Goal: Find specific page/section: Find specific page/section

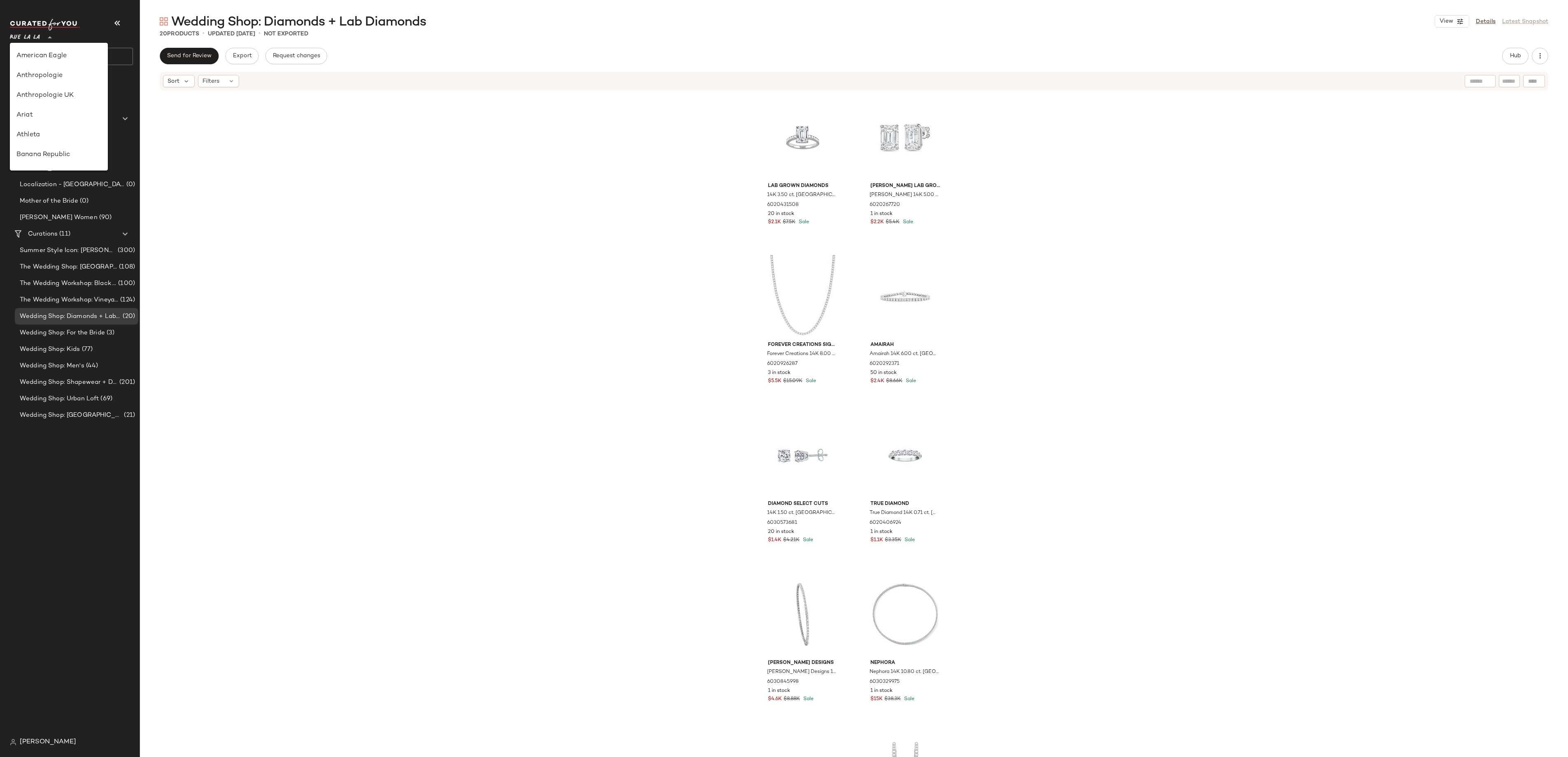
click at [34, 38] on span "Rue La La" at bounding box center [24, 35] width 30 height 15
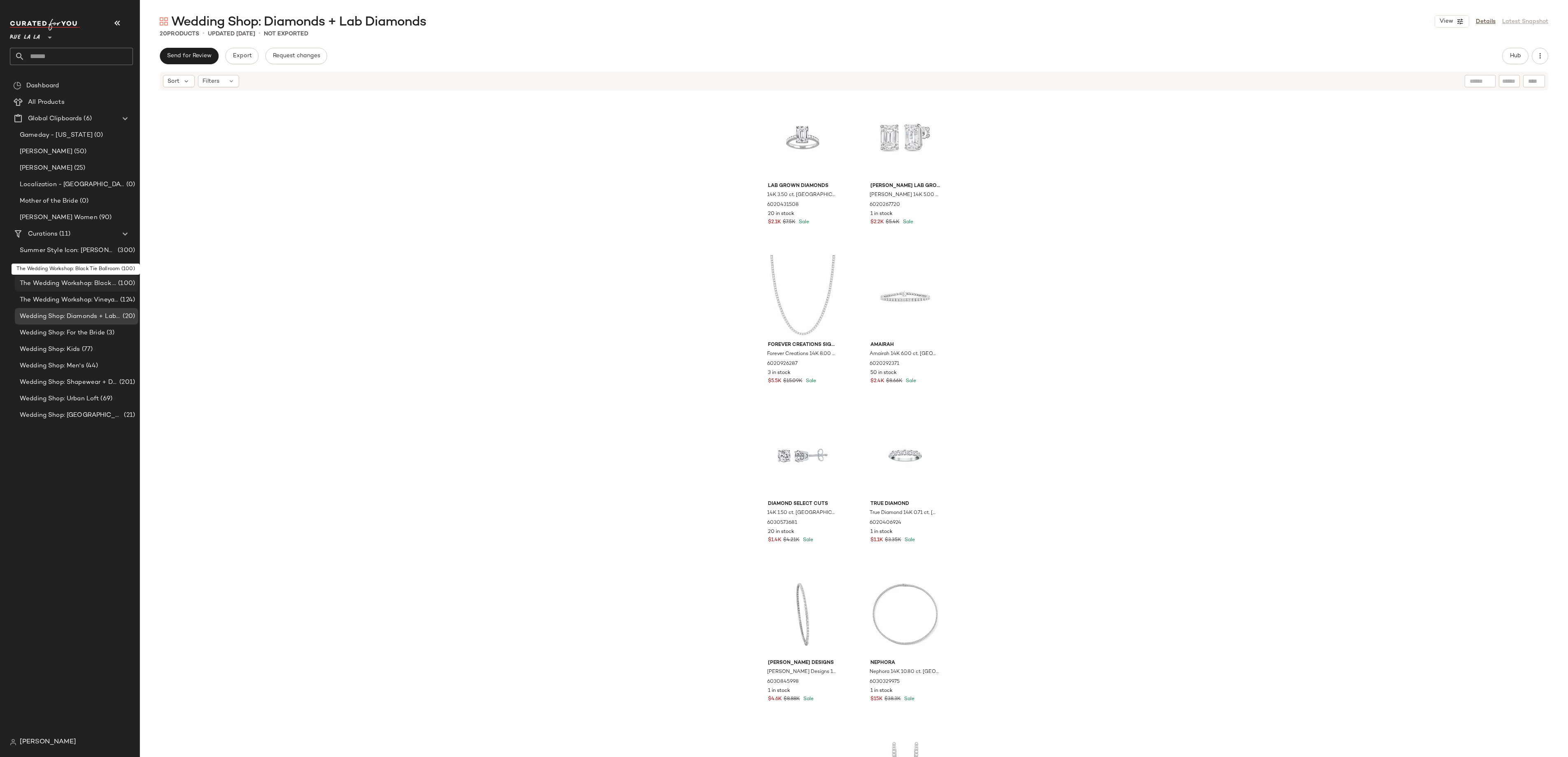
click at [122, 283] on span "(100)" at bounding box center [125, 283] width 18 height 10
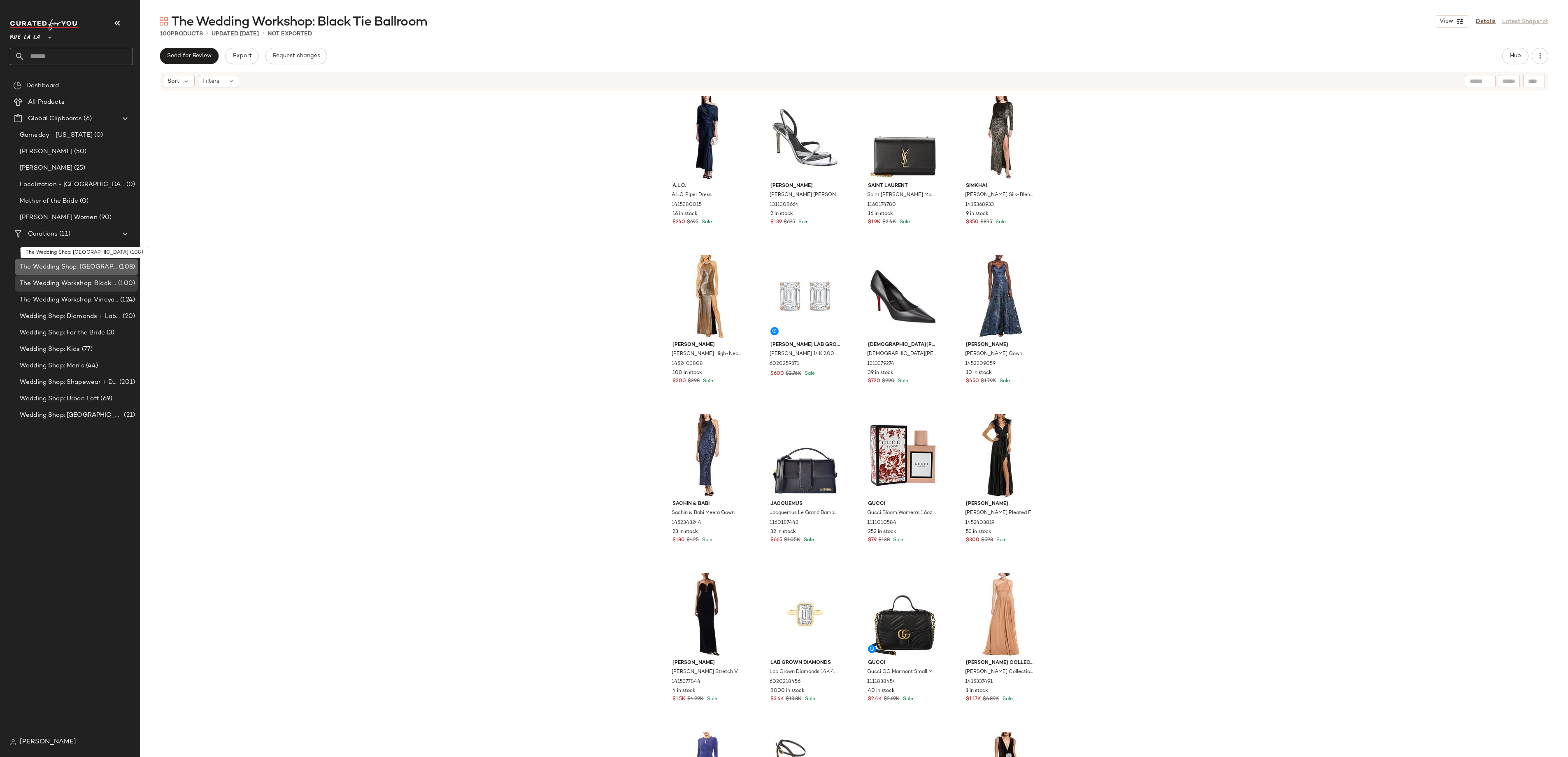
click at [130, 267] on span "(108)" at bounding box center [126, 267] width 18 height 10
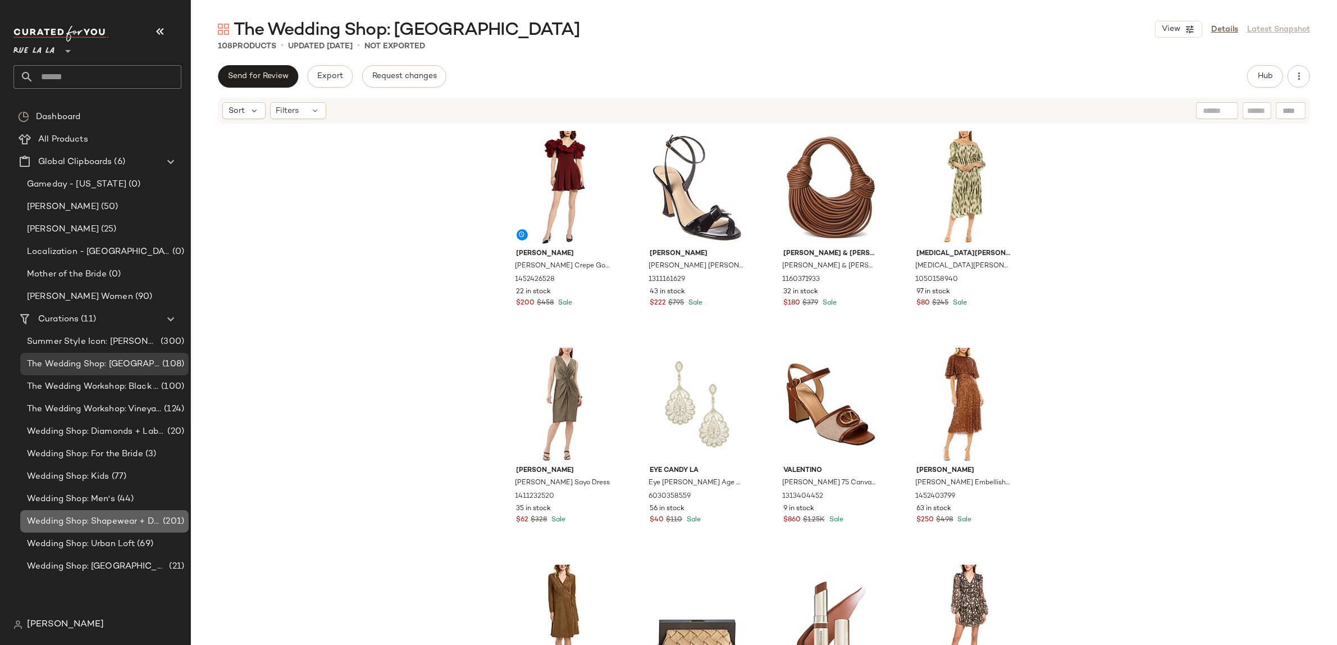
click at [184, 527] on div "Wedding Shop: Shapewear + Day of Prep (201)" at bounding box center [104, 521] width 168 height 22
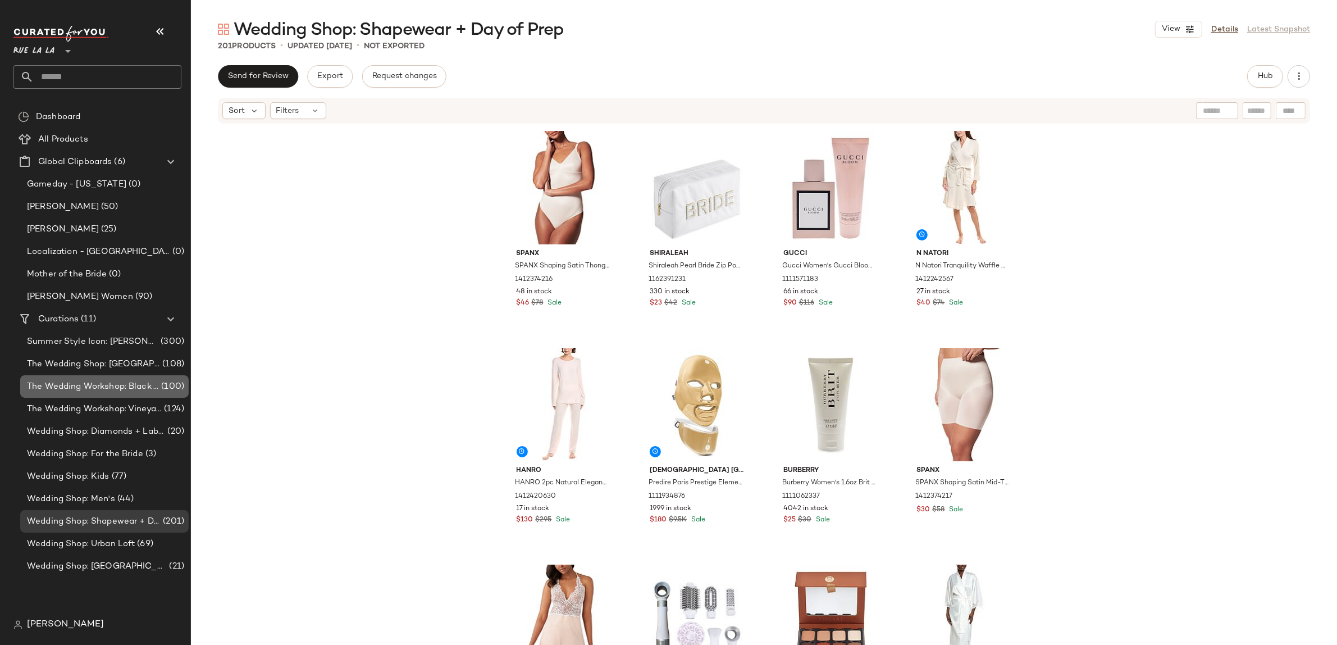
click at [160, 387] on span "(100)" at bounding box center [171, 386] width 25 height 13
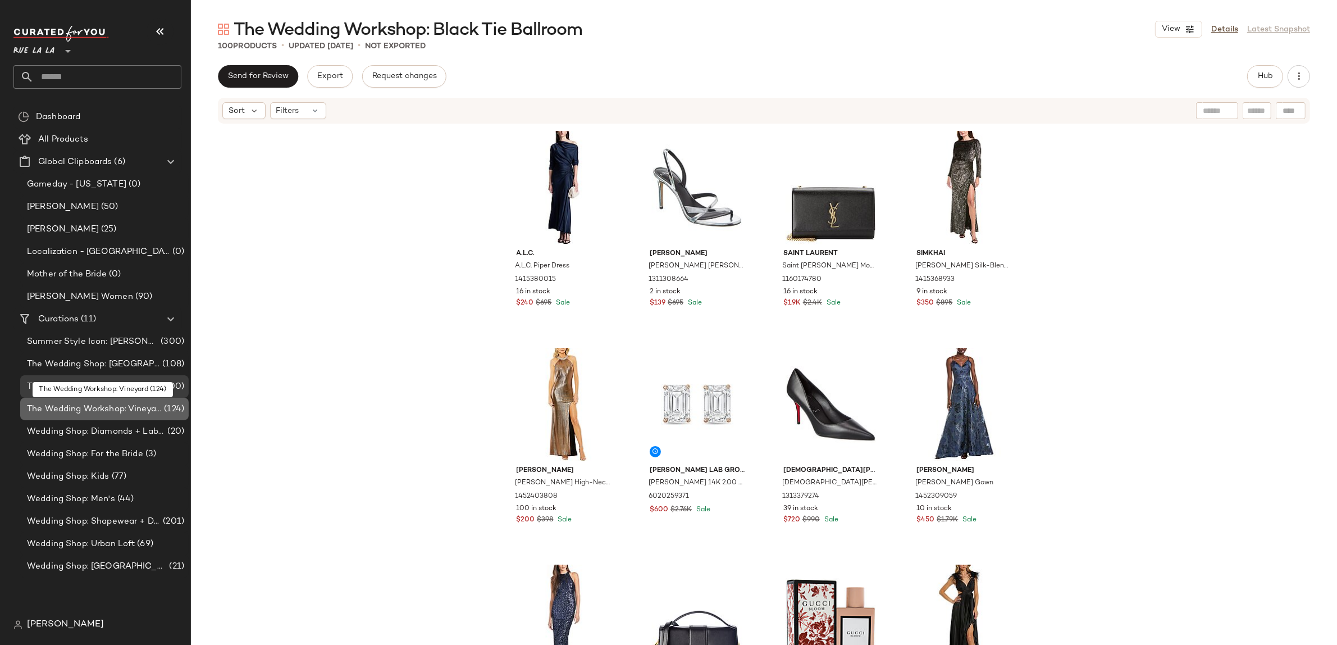
click at [162, 412] on span "(124)" at bounding box center [173, 409] width 22 height 13
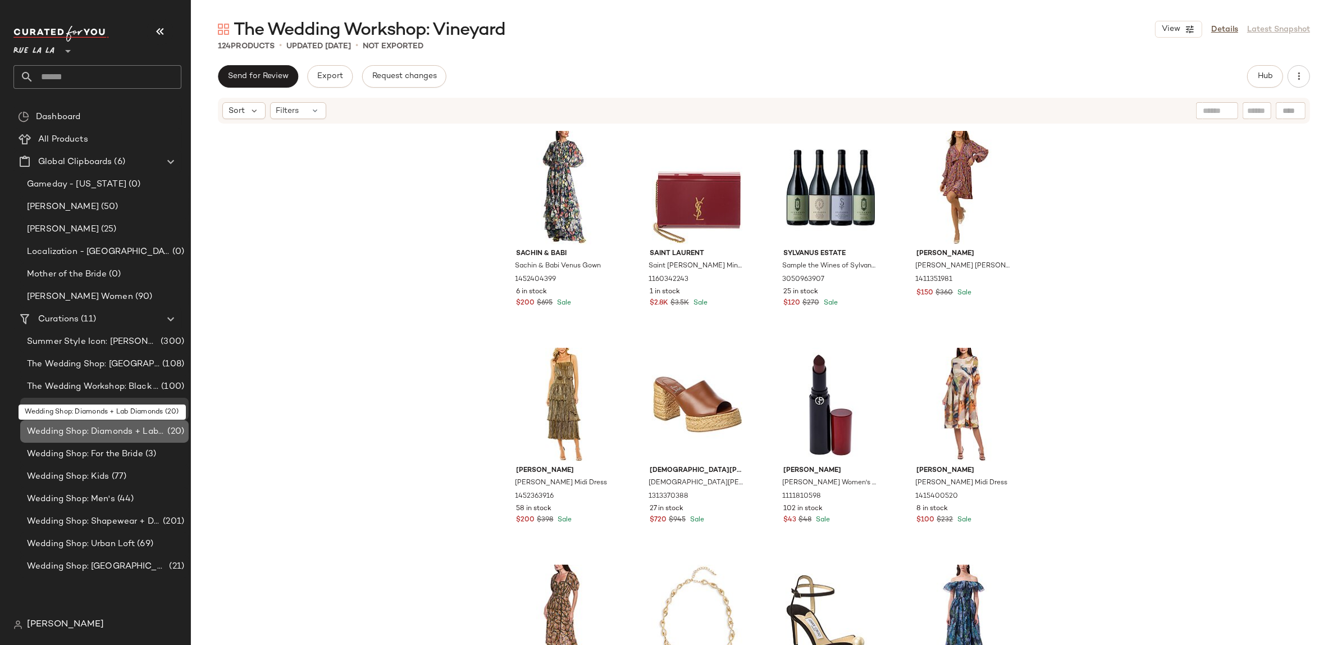
click at [163, 431] on span "Wedding Shop: Diamonds + Lab Diamonds" at bounding box center [96, 431] width 138 height 13
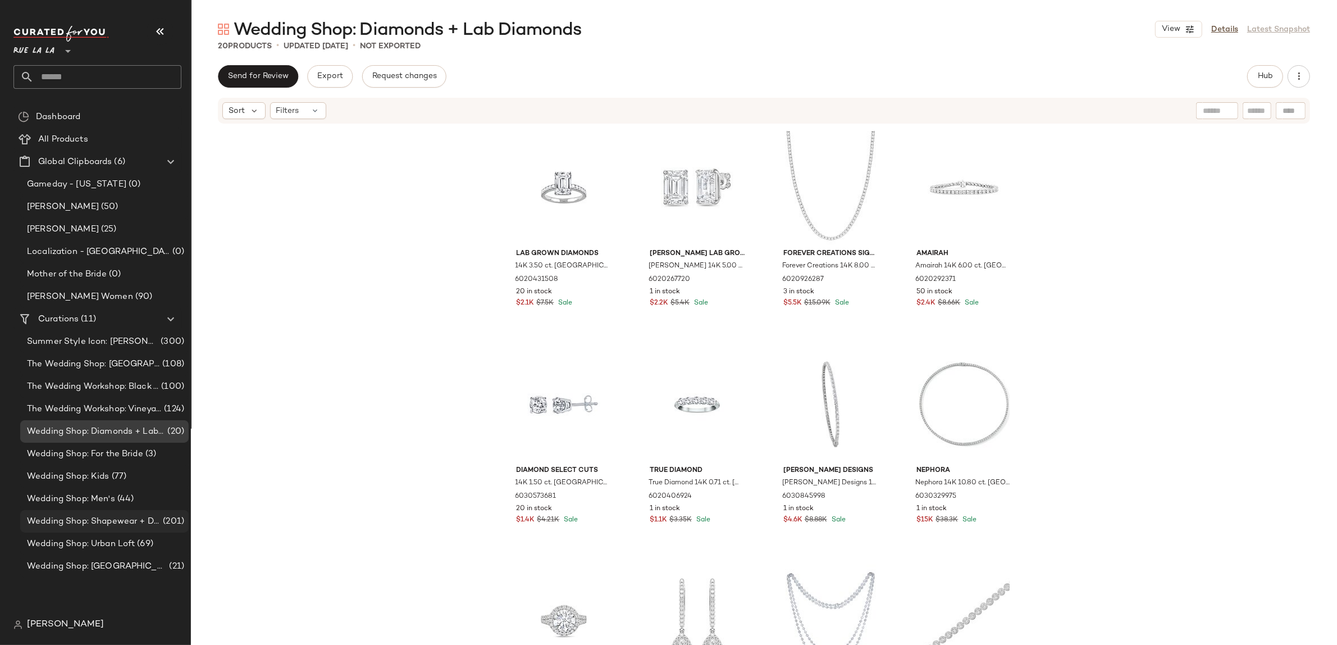
click at [146, 523] on span "Wedding Shop: Shapewear + Day of Prep" at bounding box center [94, 521] width 134 height 13
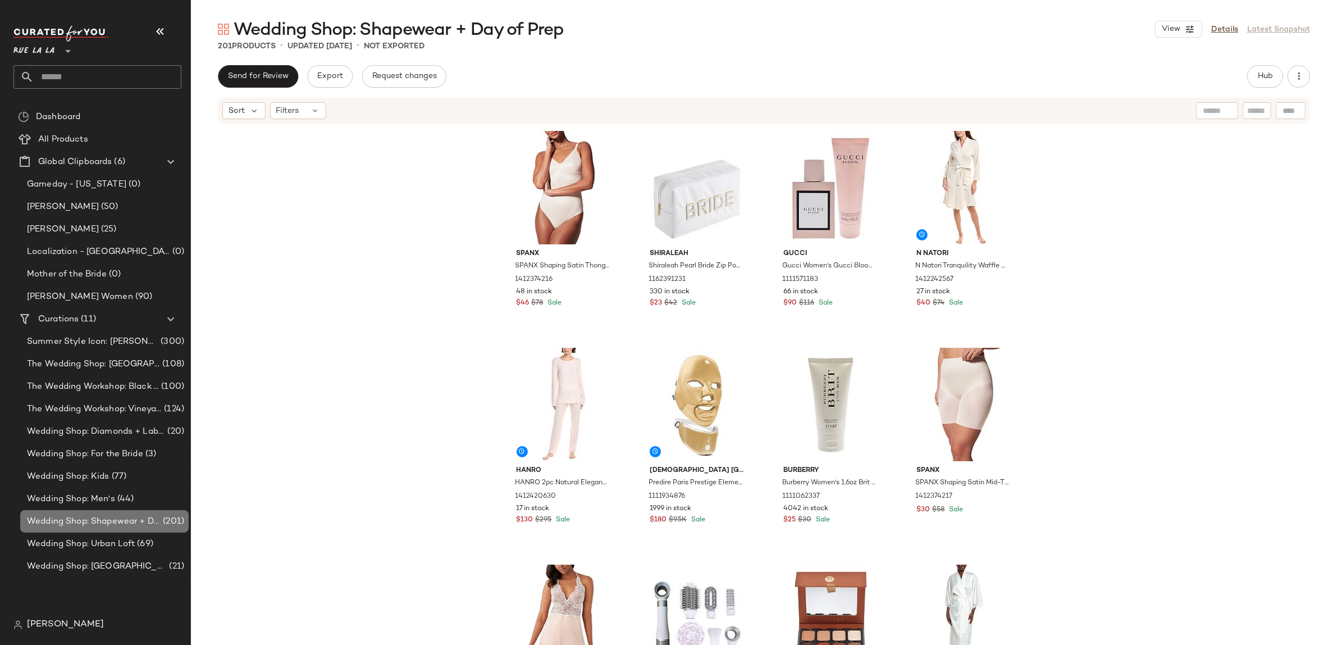
click at [158, 519] on span "Wedding Shop: Shapewear + Day of Prep" at bounding box center [94, 521] width 134 height 13
click at [1294, 73] on icon "button" at bounding box center [1298, 76] width 11 height 11
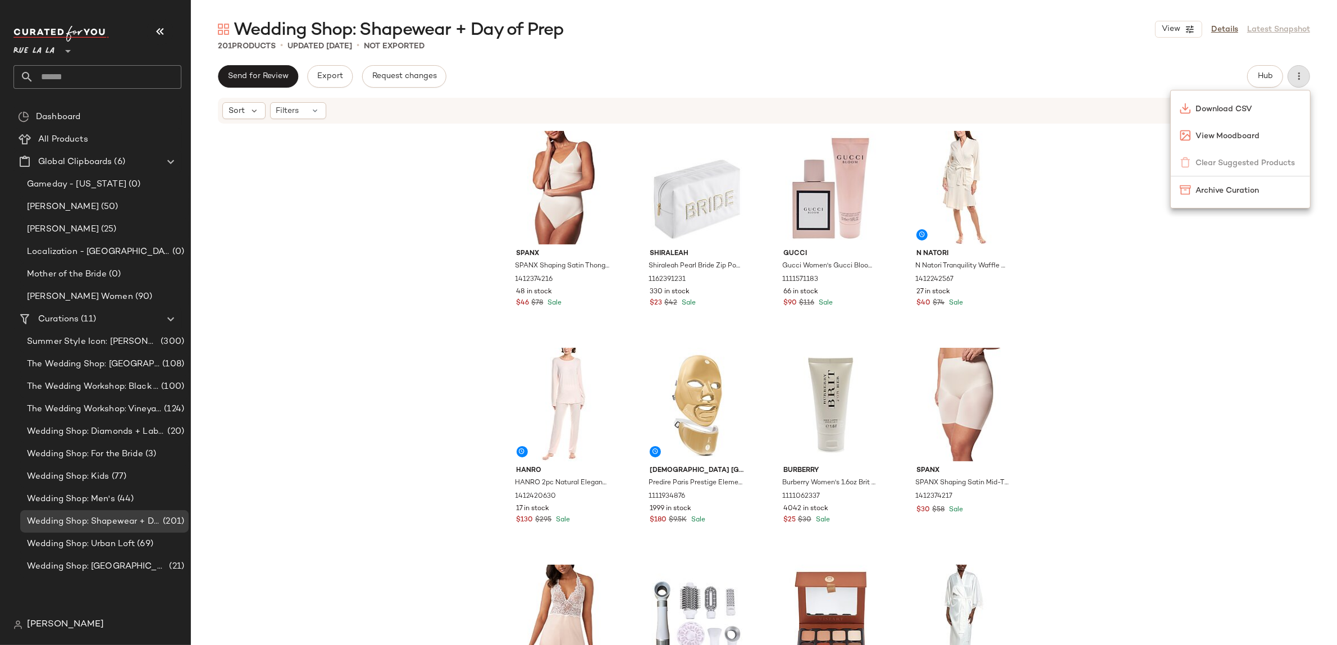
click at [964, 69] on div "Send for Review Export Request changes Hub" at bounding box center [764, 76] width 1092 height 22
click at [1302, 77] on icon "button" at bounding box center [1298, 76] width 11 height 11
click at [1041, 68] on div "Send for Review Export Request changes Hub" at bounding box center [764, 76] width 1092 height 22
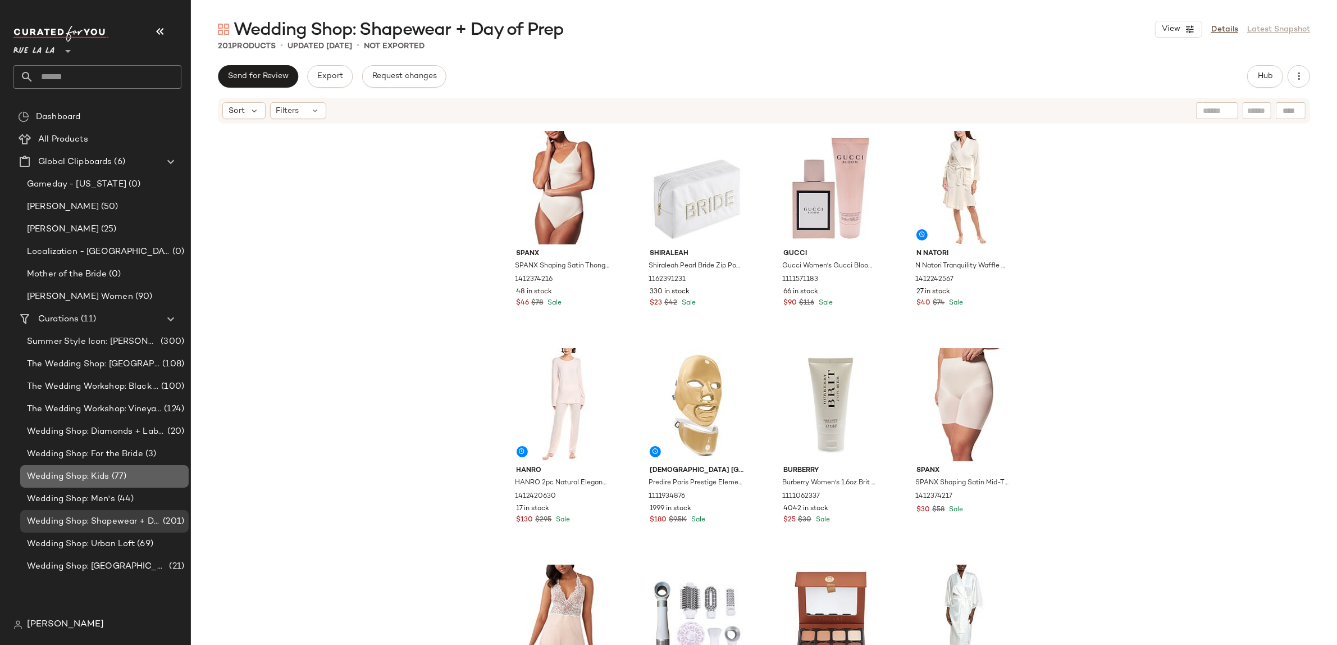
click at [106, 474] on span "Wedding Shop: Kids" at bounding box center [68, 476] width 83 height 13
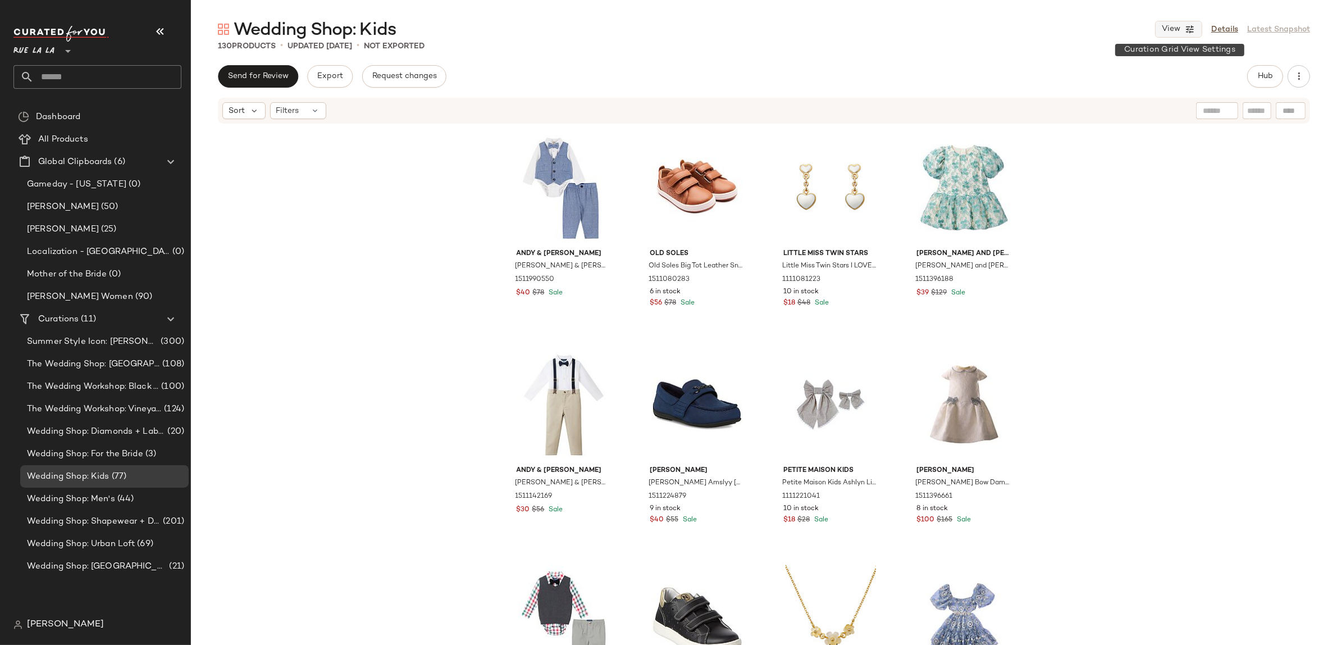
click at [1181, 33] on button "View" at bounding box center [1178, 29] width 47 height 17
click at [1096, 95] on label "Mobile (2 Grid)" at bounding box center [1116, 97] width 65 height 22
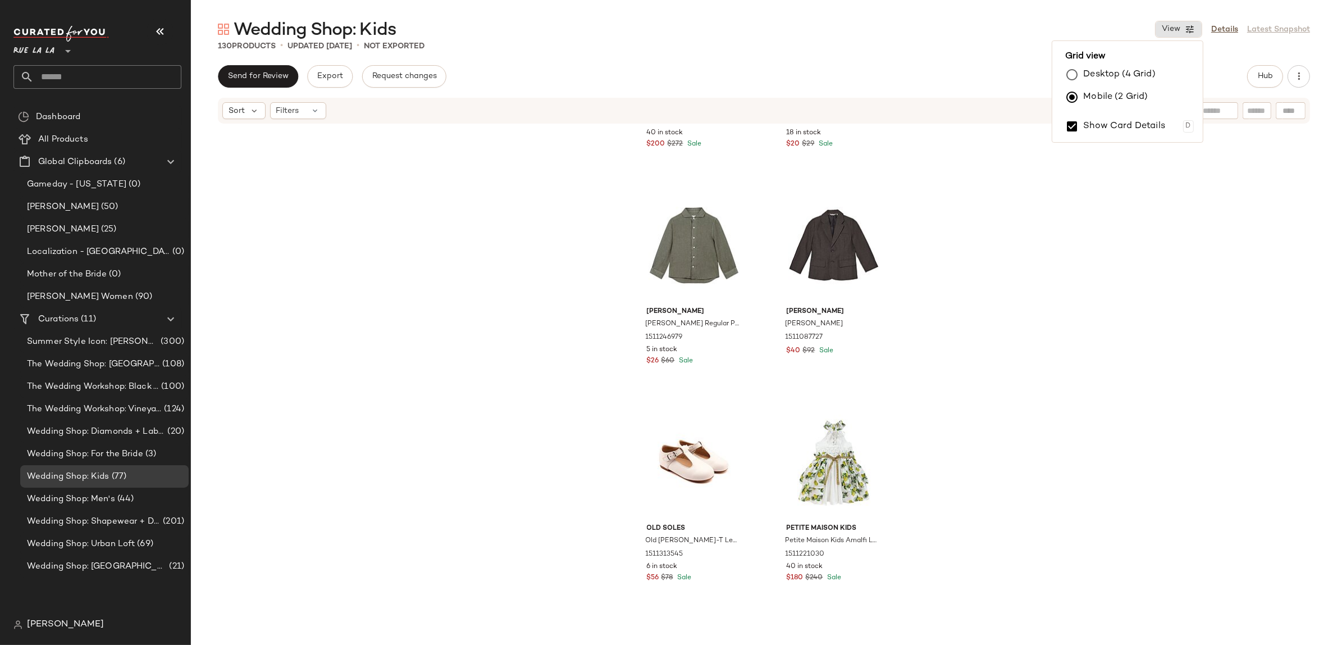
scroll to position [6969, 0]
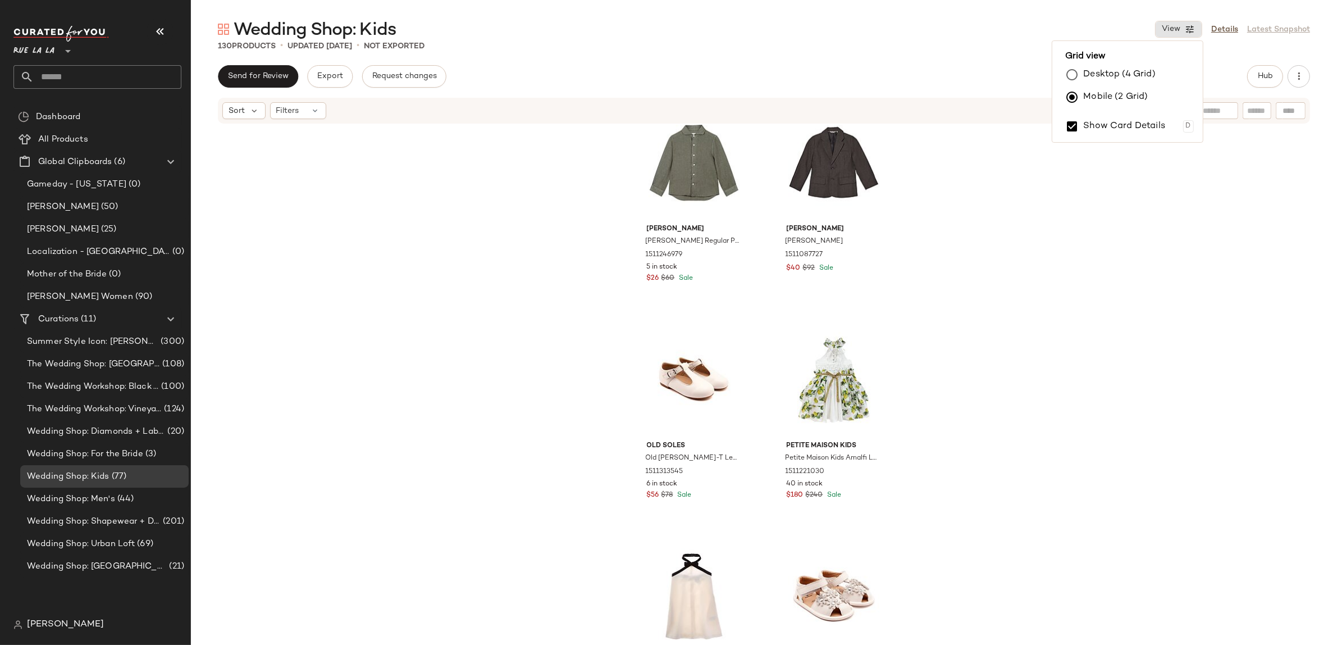
click at [997, 33] on div "Wedding Shop: Kids View Details Latest Snapshot" at bounding box center [764, 29] width 1146 height 22
click at [1278, 75] on button "Hub" at bounding box center [1265, 76] width 36 height 22
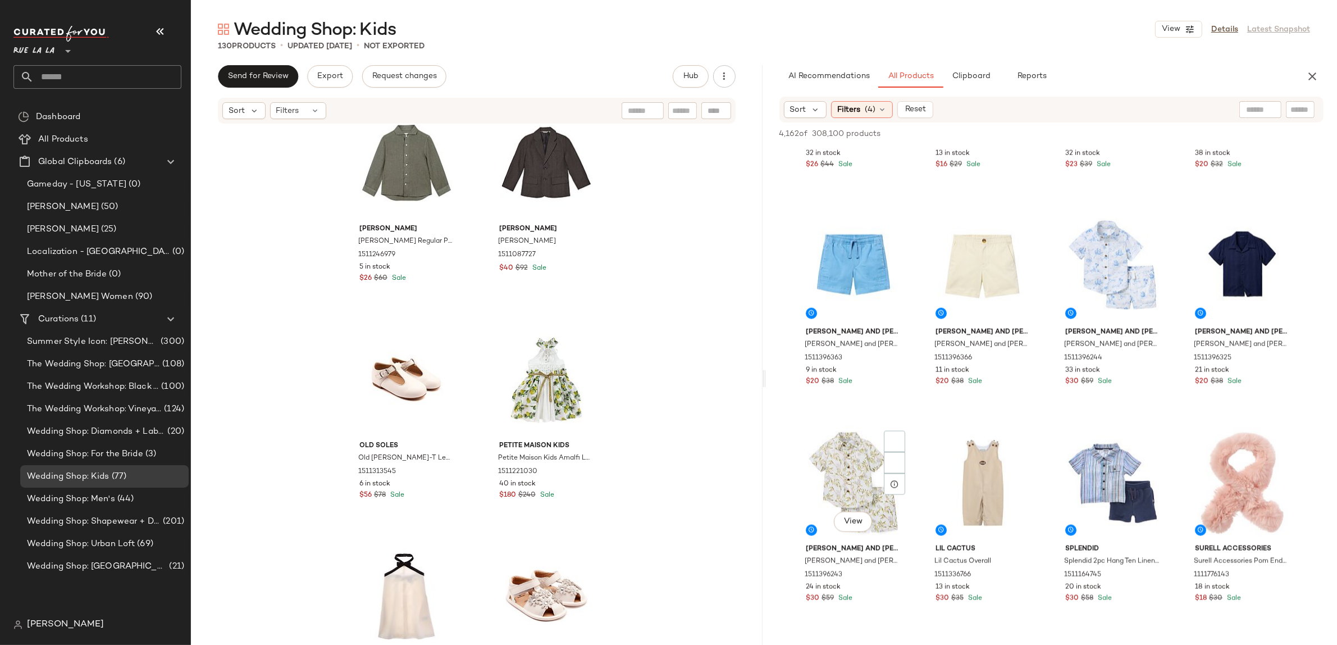
scroll to position [2257, 0]
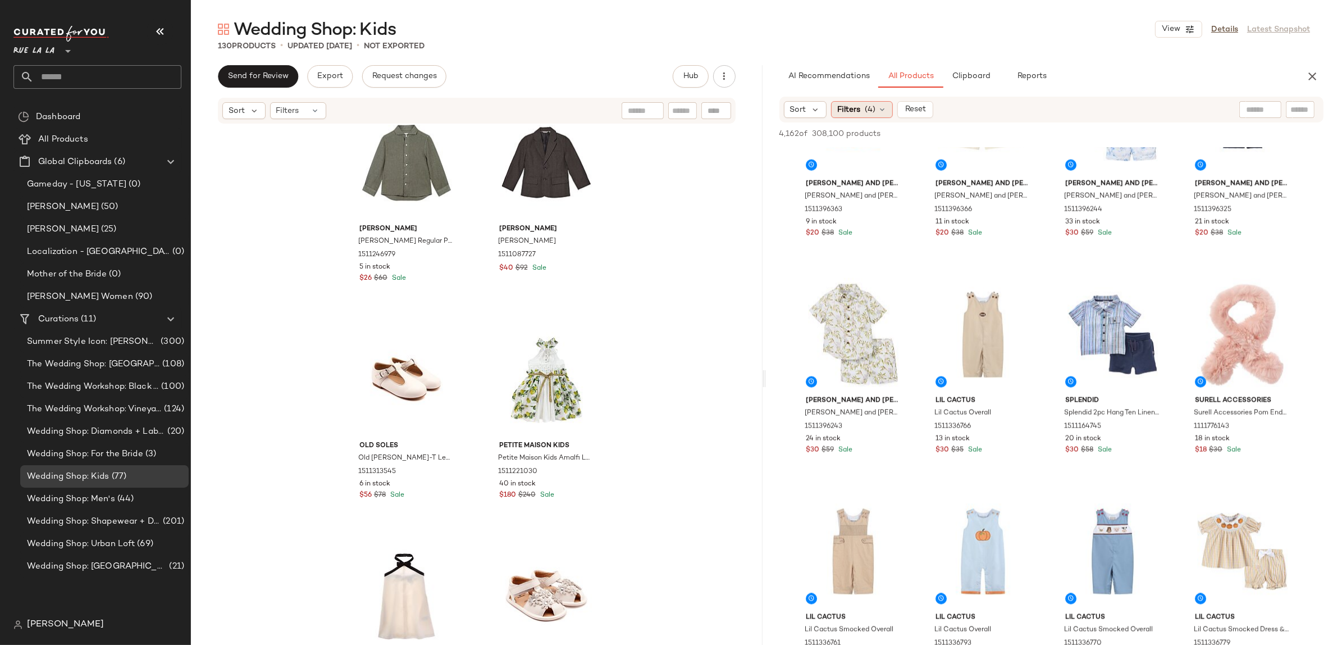
click at [889, 116] on div "Filters (4)" at bounding box center [862, 109] width 62 height 17
click at [878, 101] on div "Filters (4)" at bounding box center [862, 109] width 62 height 17
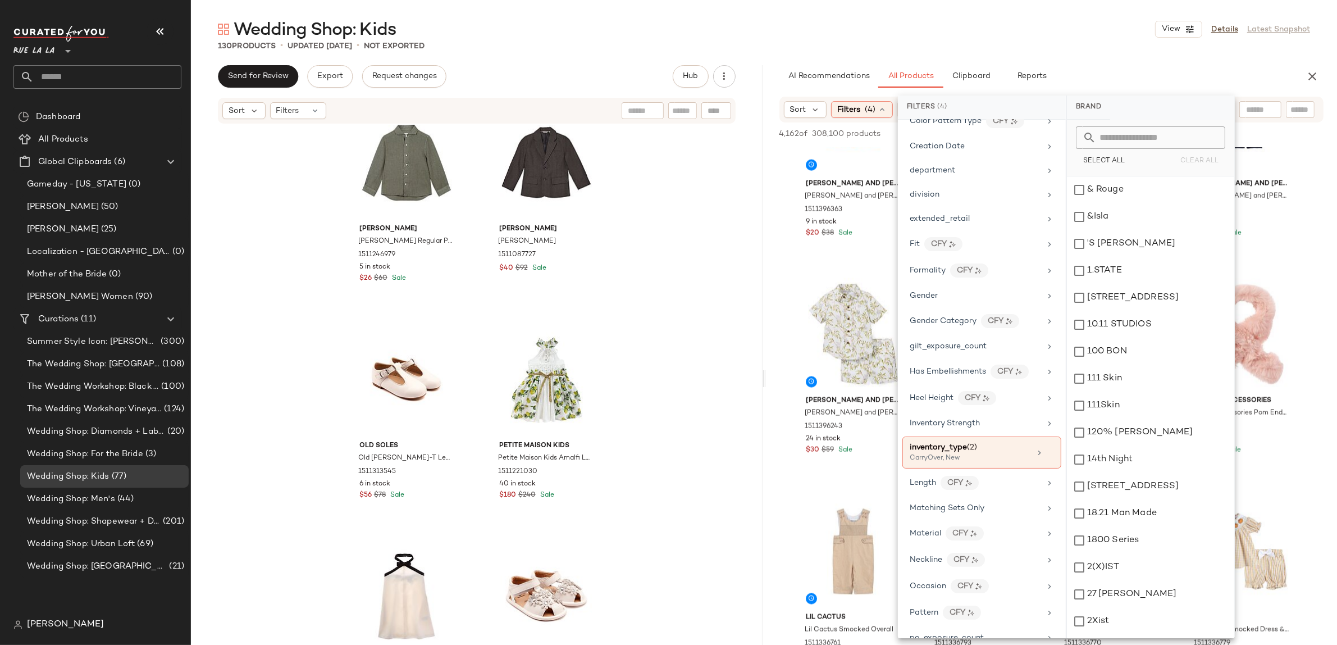
scroll to position [445, 0]
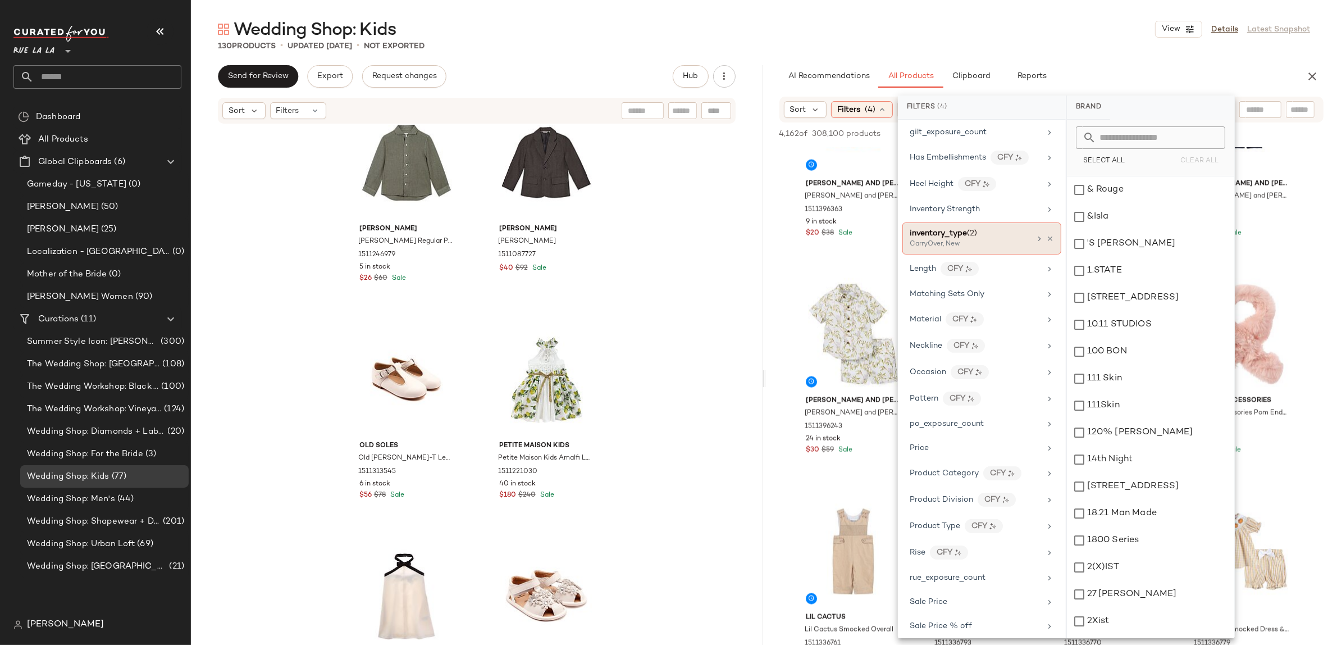
click at [1002, 247] on div "CarryOver, New" at bounding box center [966, 244] width 112 height 10
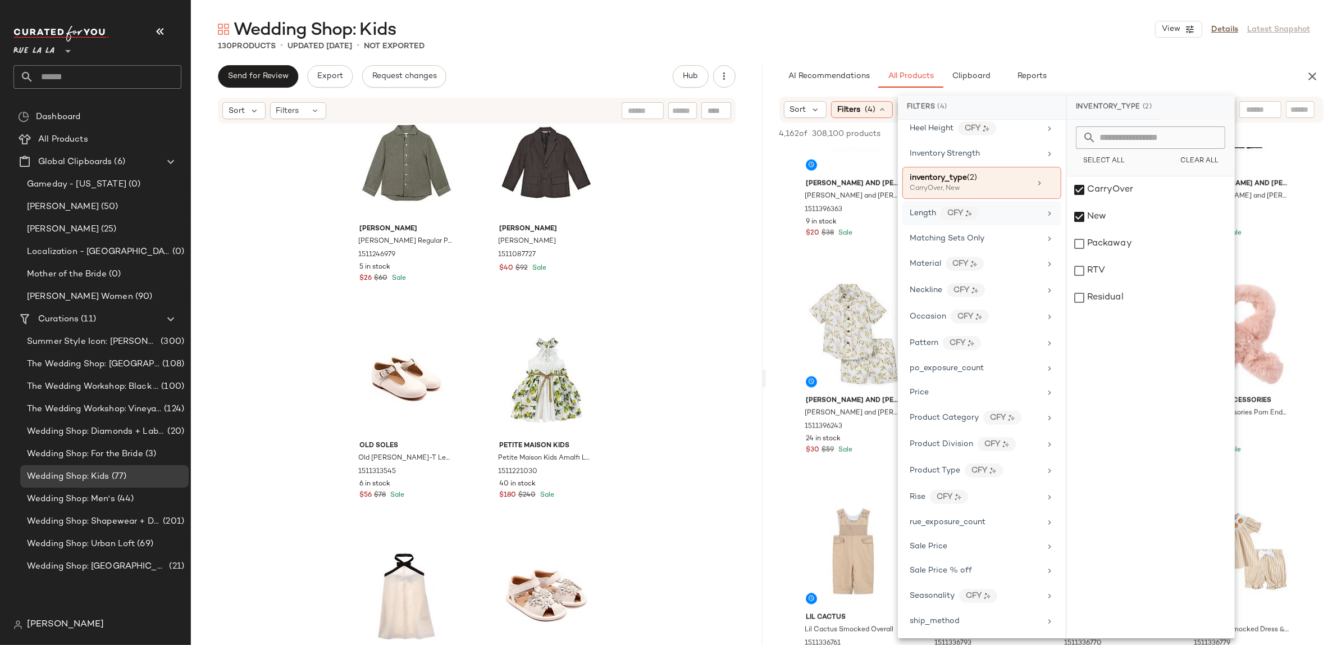
scroll to position [598, 0]
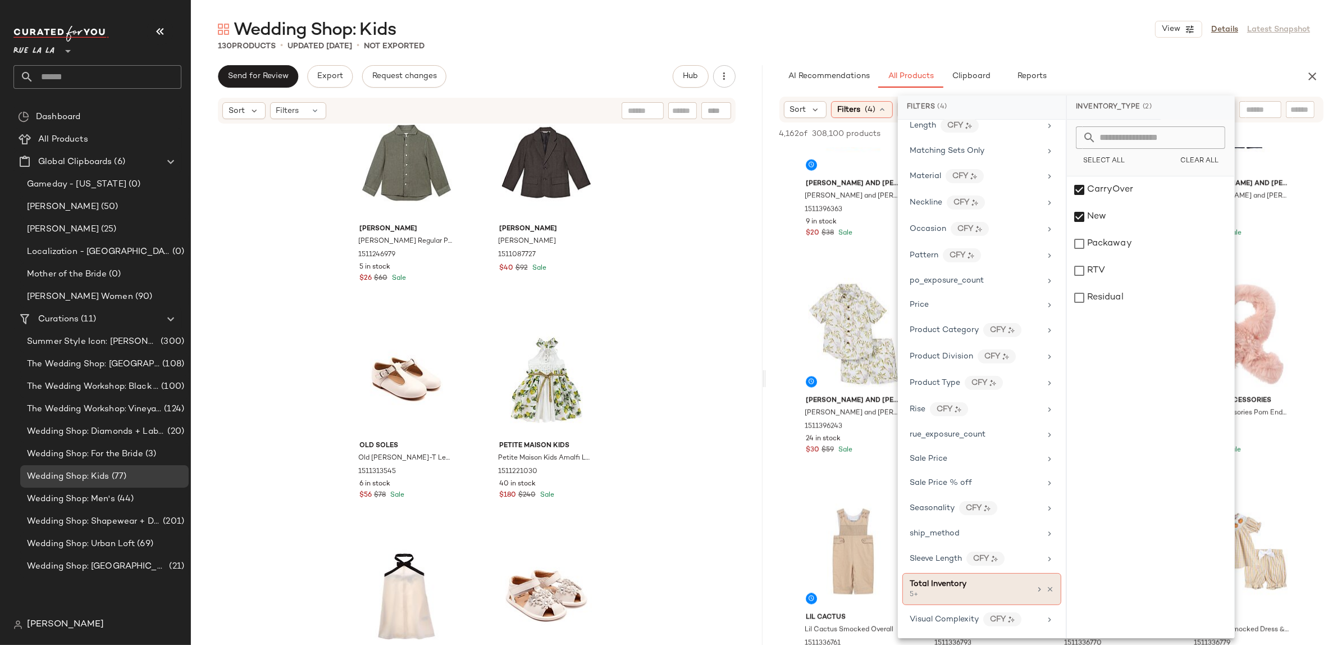
click at [955, 590] on div "Total Inventory" at bounding box center [938, 584] width 57 height 12
click at [890, 31] on div "Wedding Shop: Kids View Details Latest Snapshot" at bounding box center [764, 29] width 1146 height 22
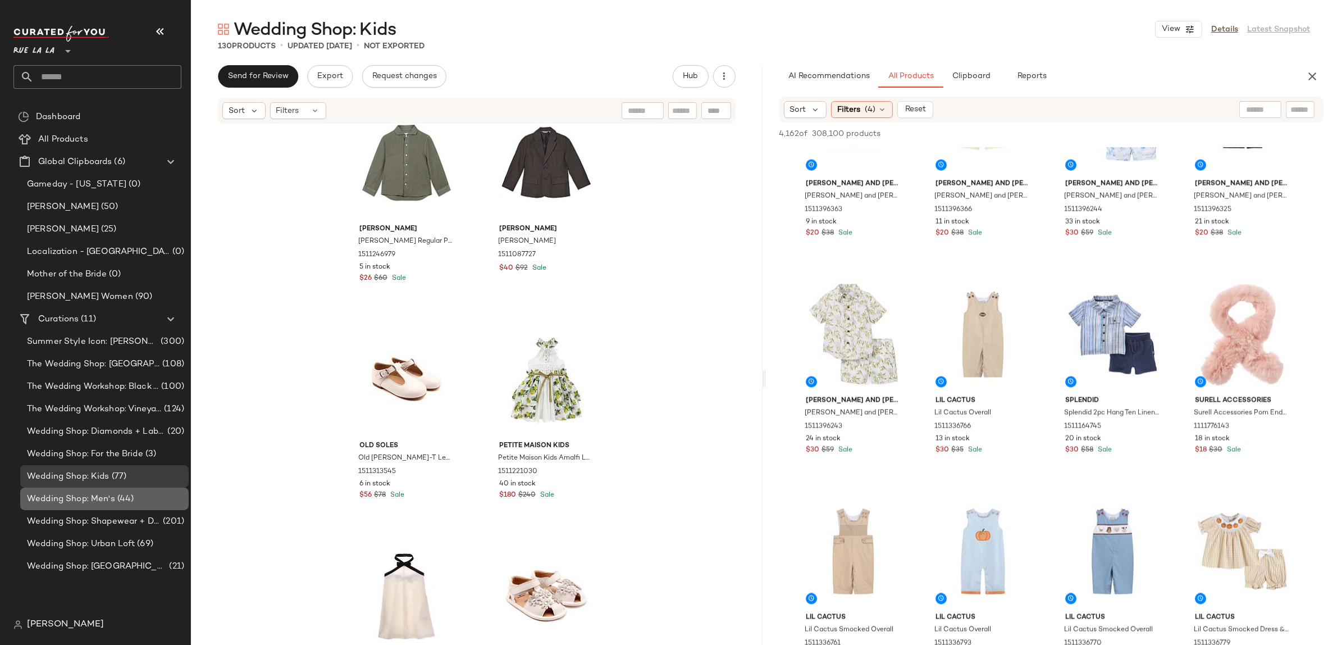
click at [114, 490] on div "Wedding Shop: Men's (44)" at bounding box center [104, 498] width 168 height 22
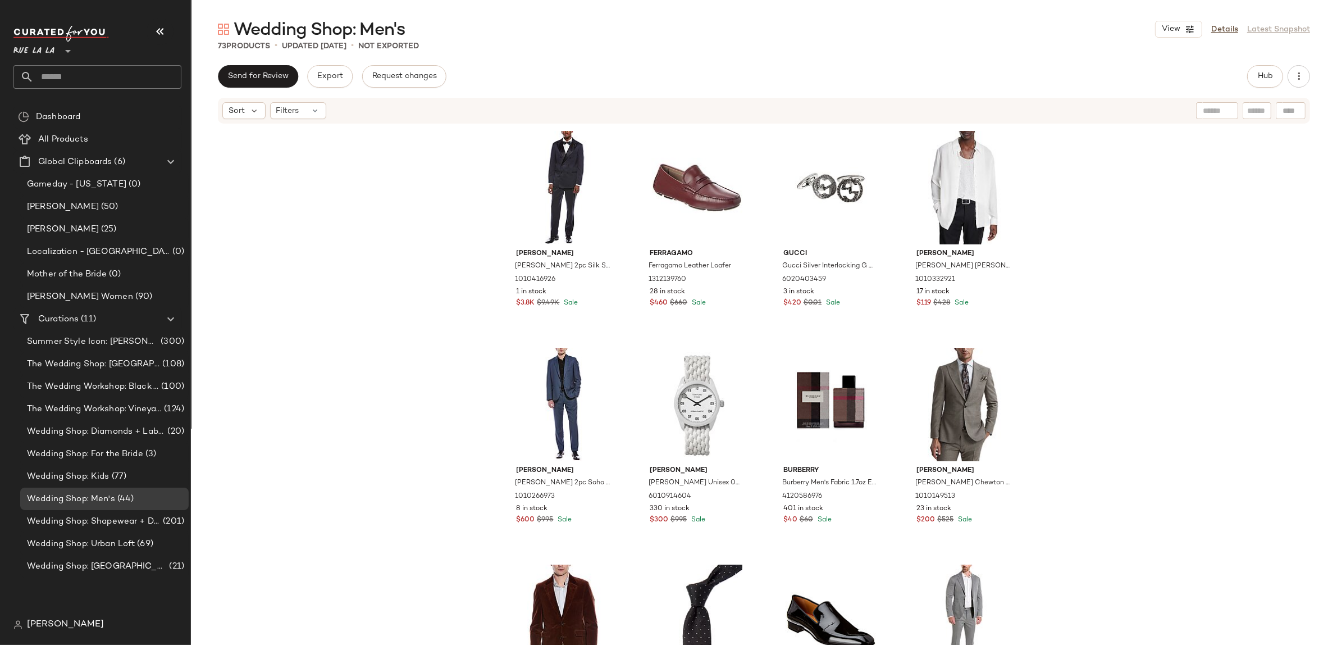
click at [1153, 31] on div "Wedding Shop: Men's View Details Latest Snapshot" at bounding box center [764, 29] width 1146 height 22
click at [1159, 31] on button "View" at bounding box center [1178, 29] width 47 height 17
click at [1126, 97] on label "Mobile (2 Grid)" at bounding box center [1116, 97] width 65 height 22
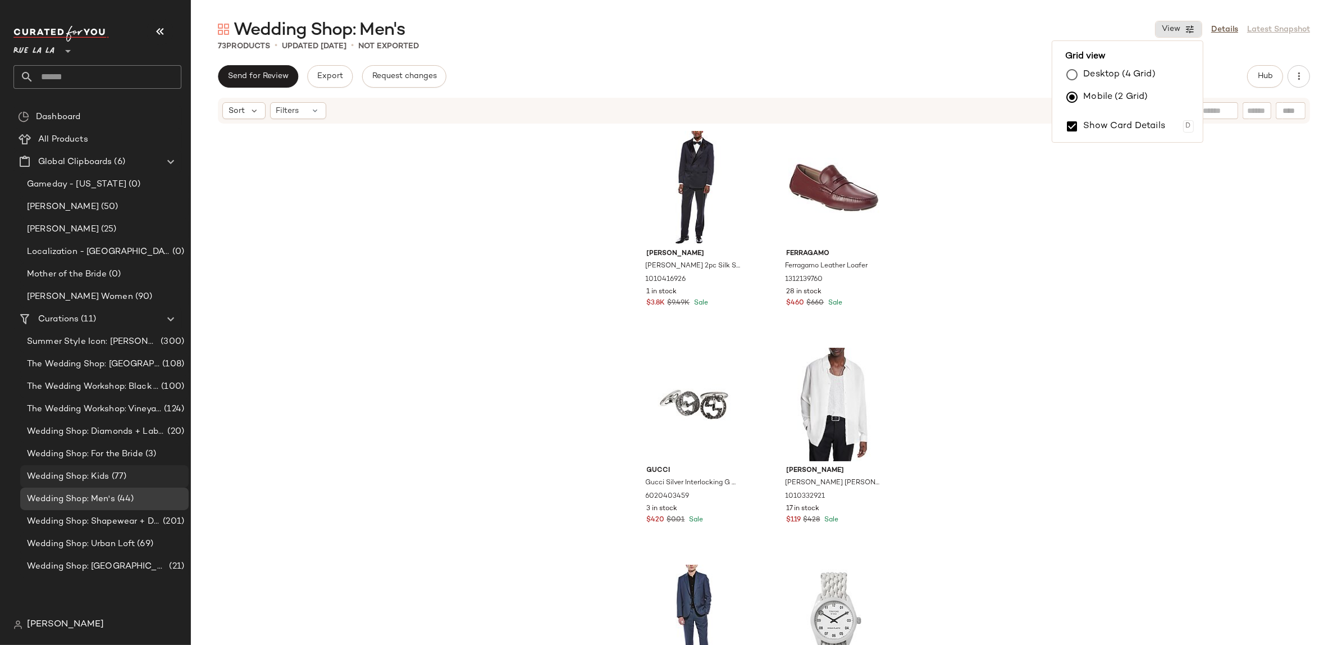
click at [101, 479] on span "Wedding Shop: Kids" at bounding box center [68, 476] width 83 height 13
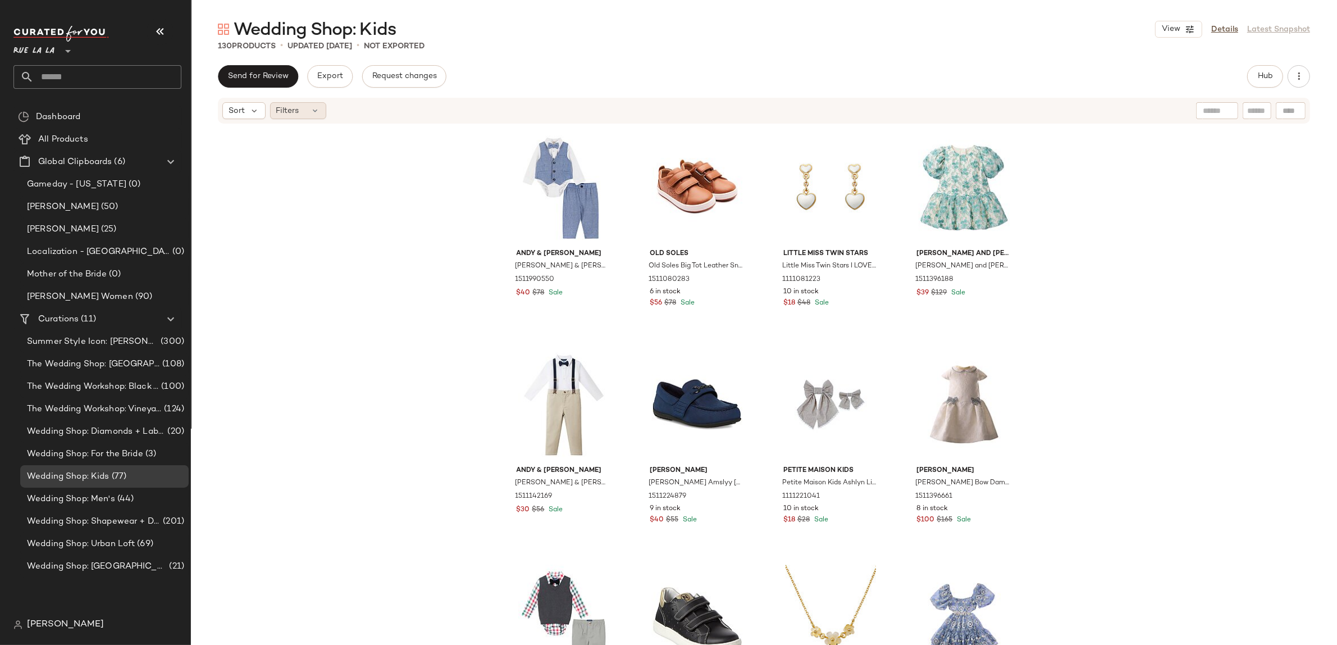
click at [300, 117] on div "Filters" at bounding box center [298, 110] width 56 height 17
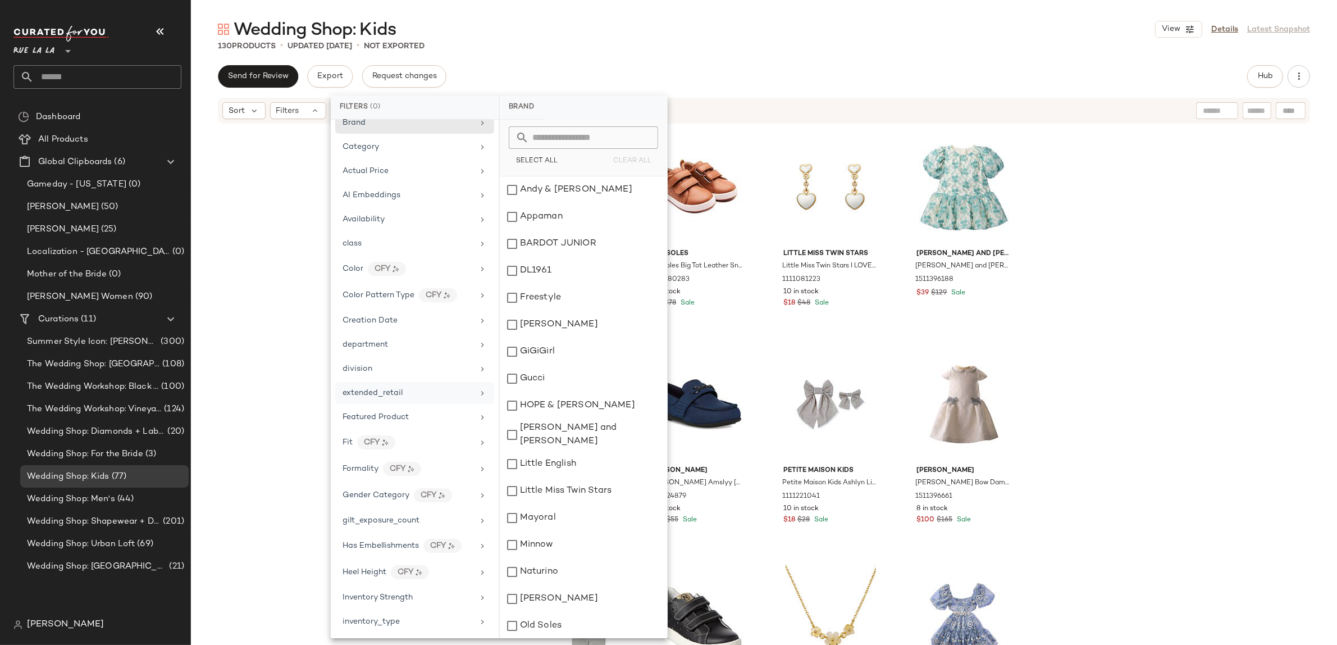
scroll to position [31, 0]
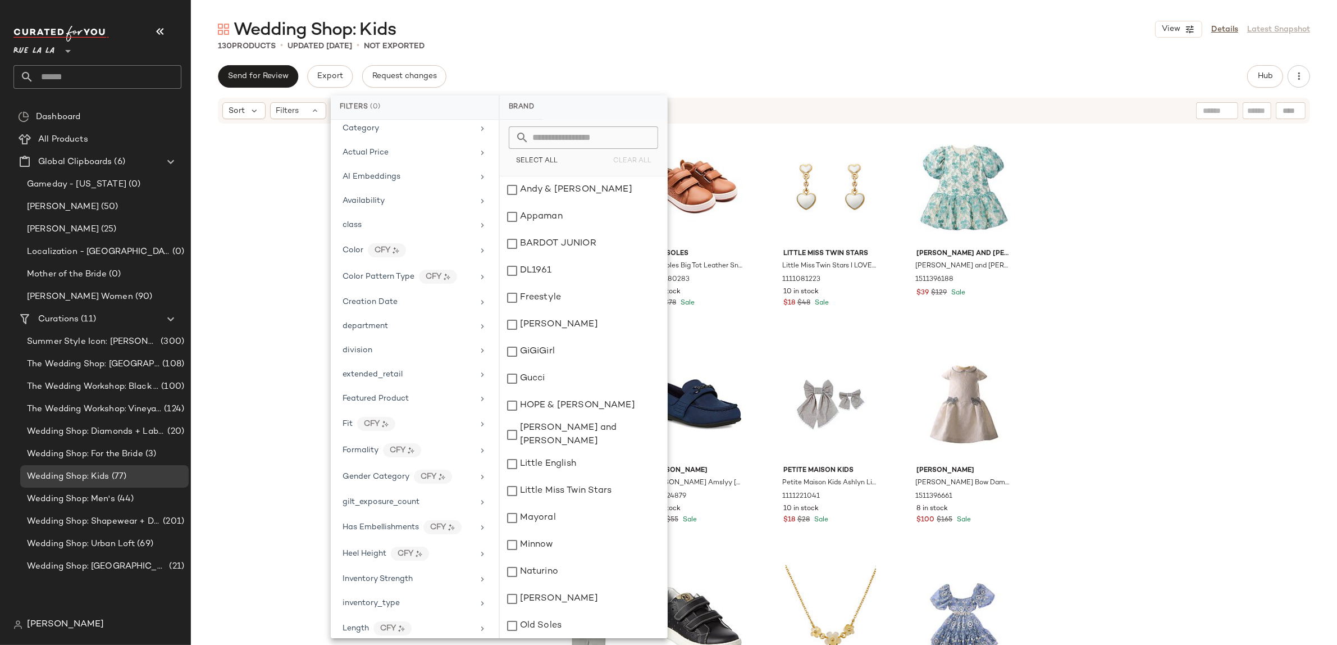
click at [277, 214] on div "[PERSON_NAME] & [PERSON_NAME] [PERSON_NAME] & [PERSON_NAME] 4pc Button-down & V…" at bounding box center [764, 402] width 1146 height 554
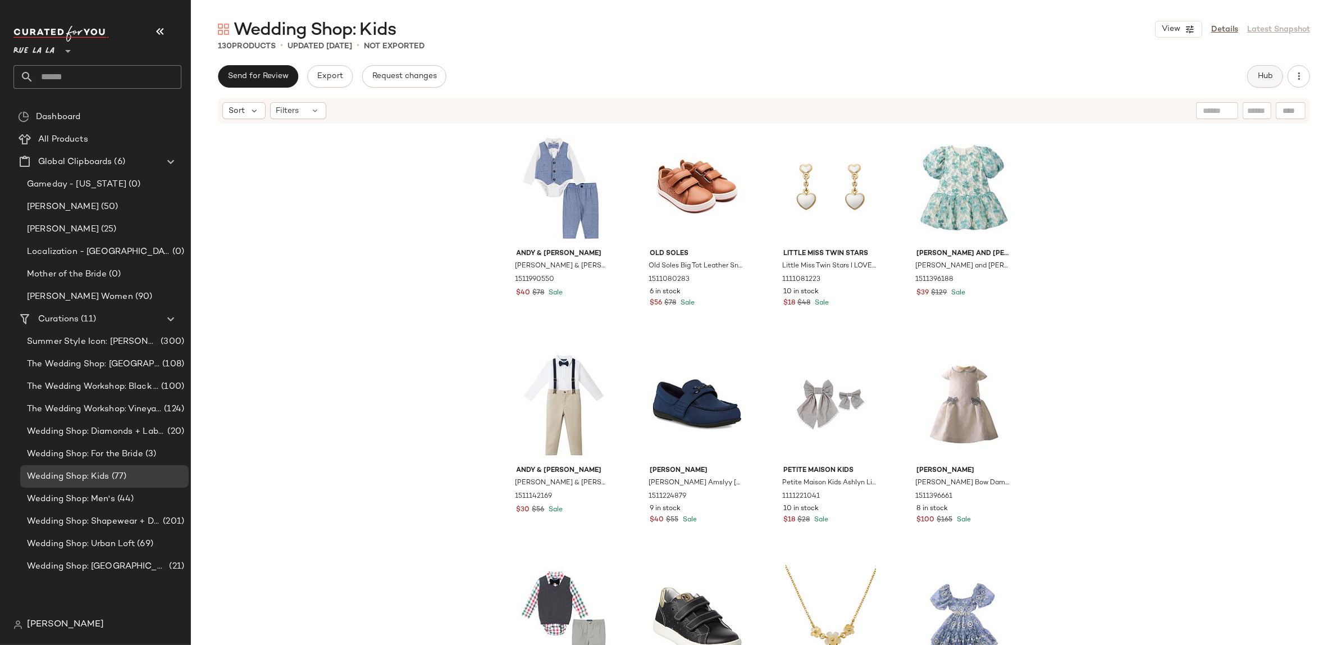
click at [1258, 74] on span "Hub" at bounding box center [1265, 76] width 16 height 9
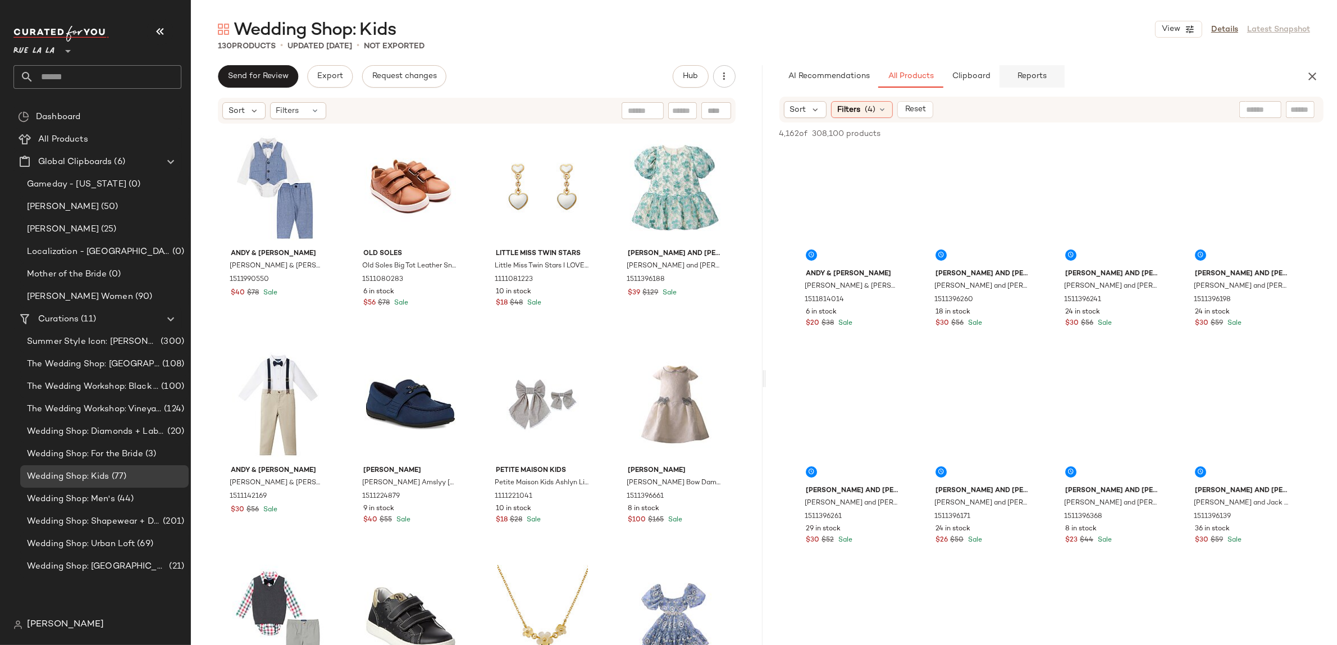
click at [1033, 76] on span "Reports" at bounding box center [1032, 76] width 30 height 9
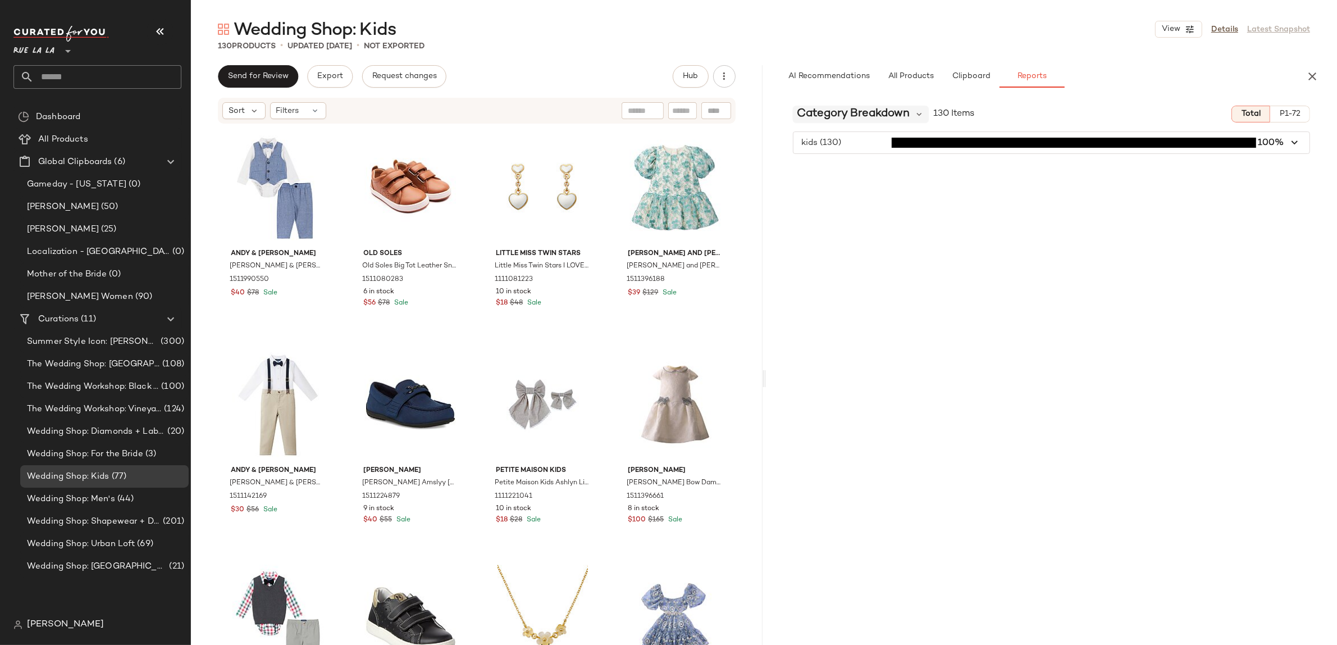
click at [838, 116] on span "Category Breakdown" at bounding box center [853, 114] width 113 height 17
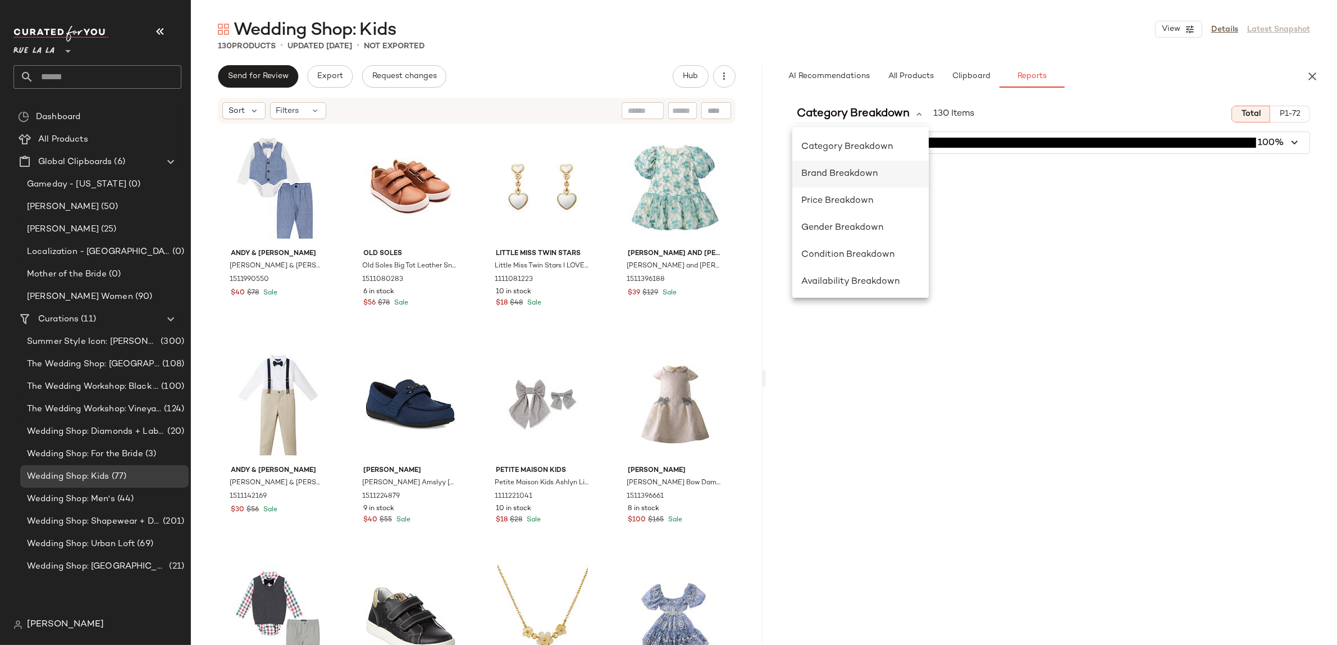
click at [834, 182] on div "Brand Breakdown" at bounding box center [860, 174] width 136 height 27
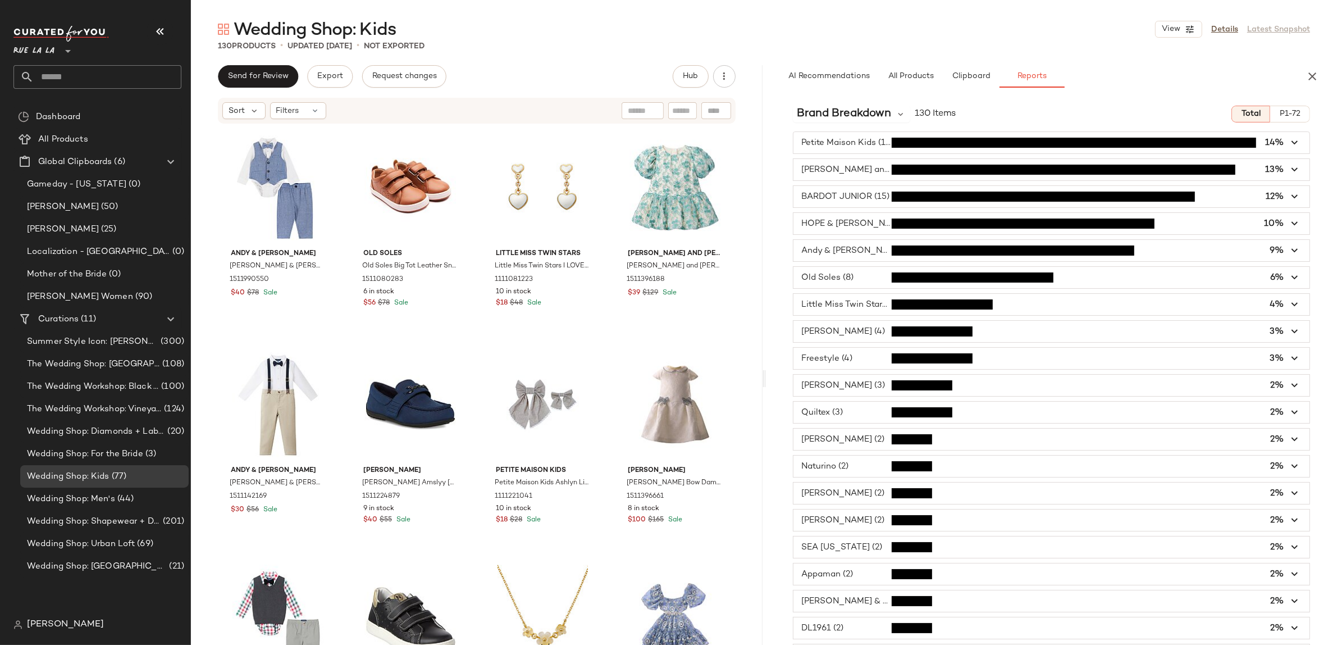
click at [866, 122] on div "Brand Breakdown 130 Items Total P1-72 Petite Maison Kids (18) 14% [PERSON_NAME]…" at bounding box center [1052, 394] width 572 height 595
click at [864, 115] on span "Brand Breakdown" at bounding box center [844, 114] width 94 height 17
click at [834, 173] on span "Brand Breakdown" at bounding box center [839, 174] width 76 height 10
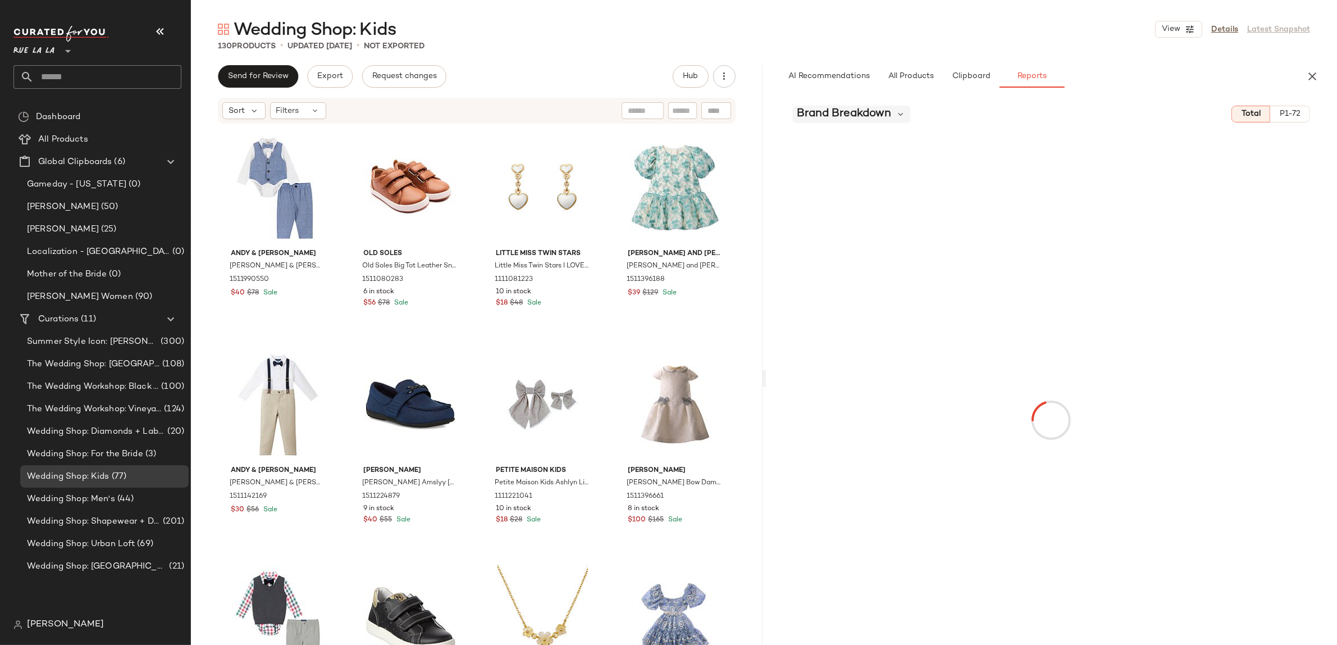
click at [826, 109] on span "Brand Breakdown" at bounding box center [844, 114] width 94 height 17
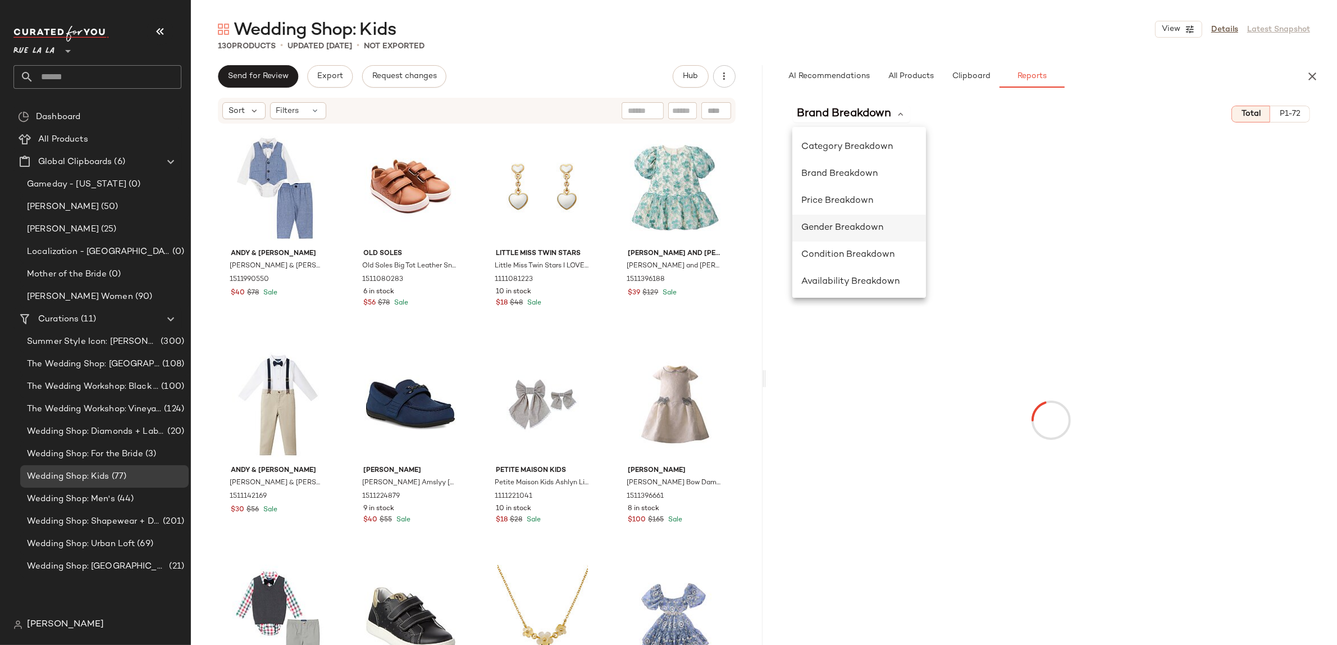
click at [824, 230] on span "Gender Breakdown" at bounding box center [842, 228] width 82 height 10
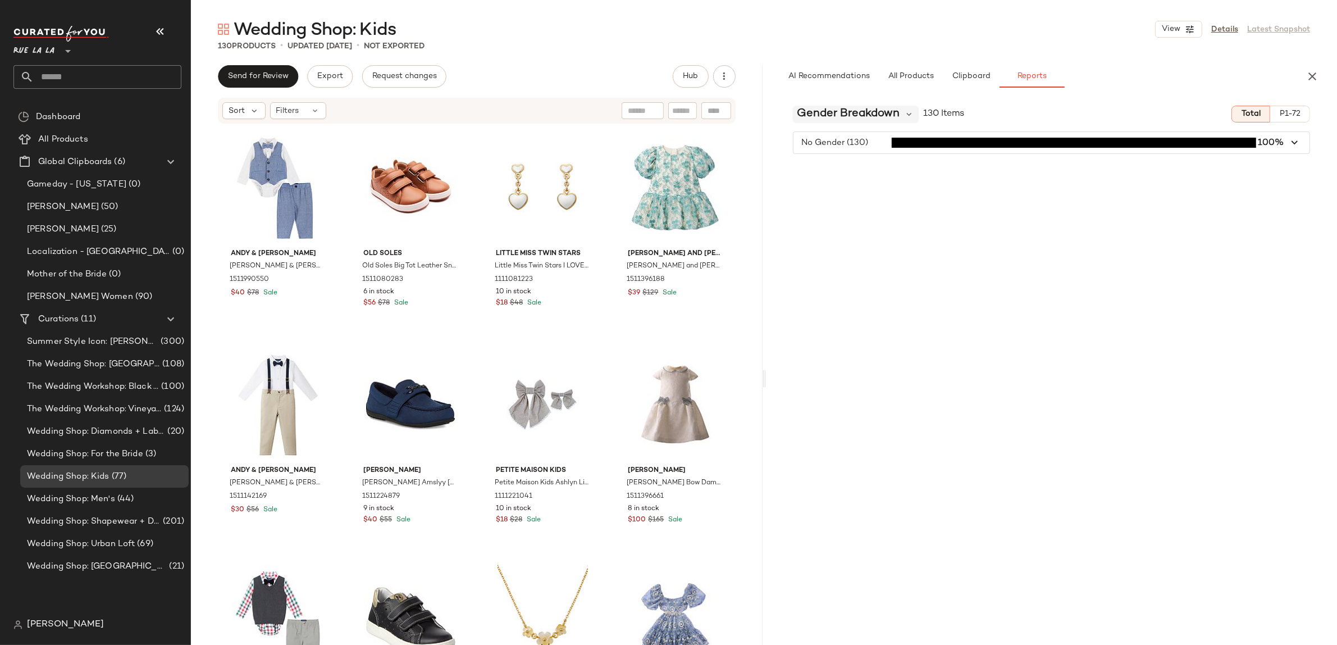
click at [822, 111] on span "Gender Breakdown" at bounding box center [848, 114] width 103 height 17
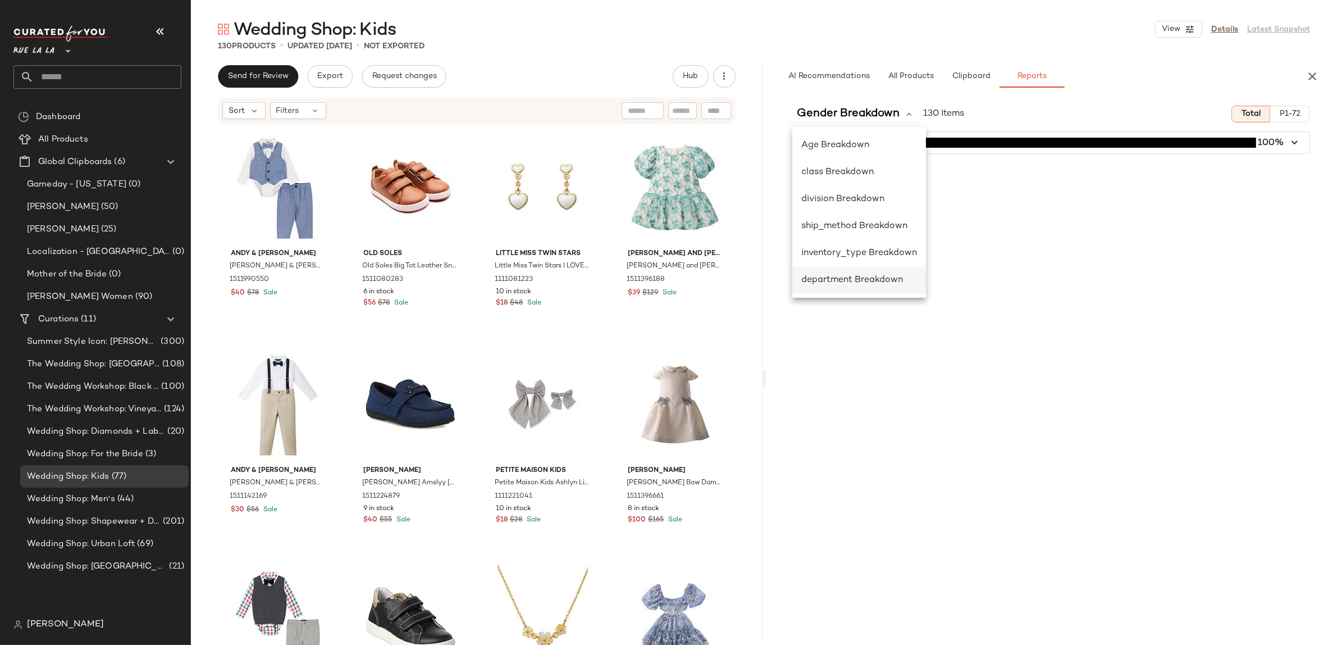
click at [843, 283] on span "department Breakdown" at bounding box center [852, 280] width 102 height 10
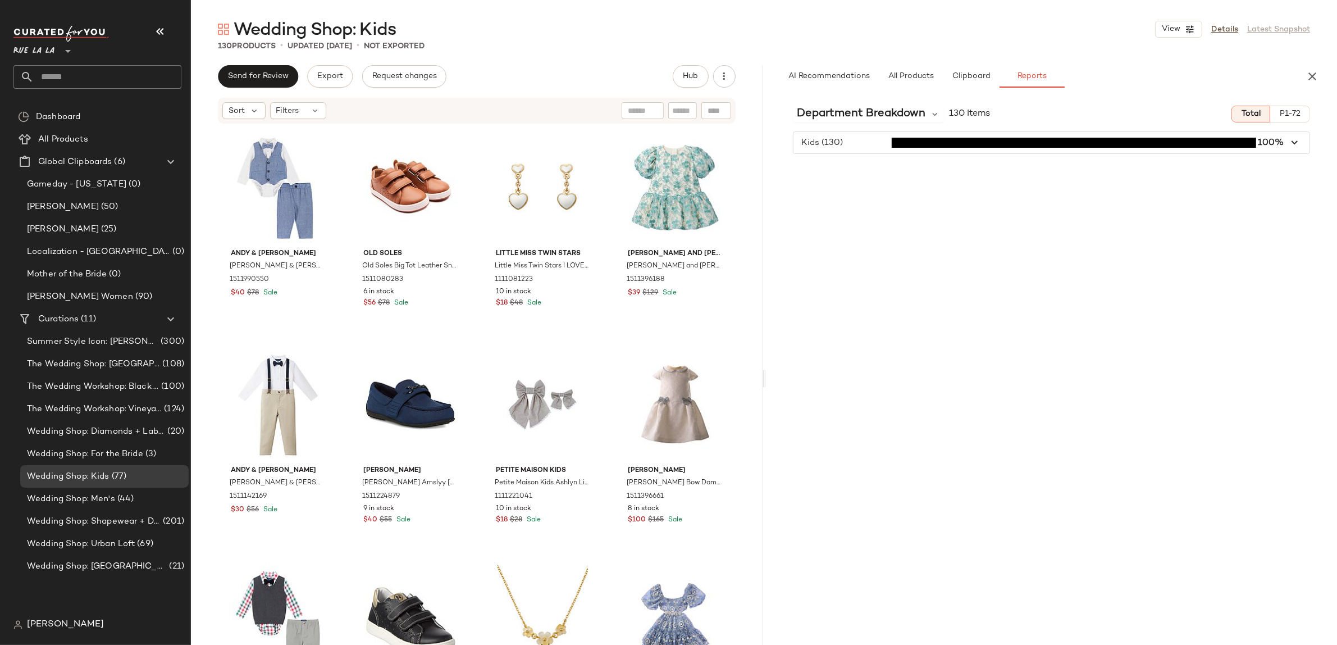
click at [817, 103] on div "department Breakdown 130 Items Total P1-72 Kids (130) 100%" at bounding box center [1052, 394] width 572 height 595
click at [833, 149] on span "button" at bounding box center [1051, 142] width 517 height 21
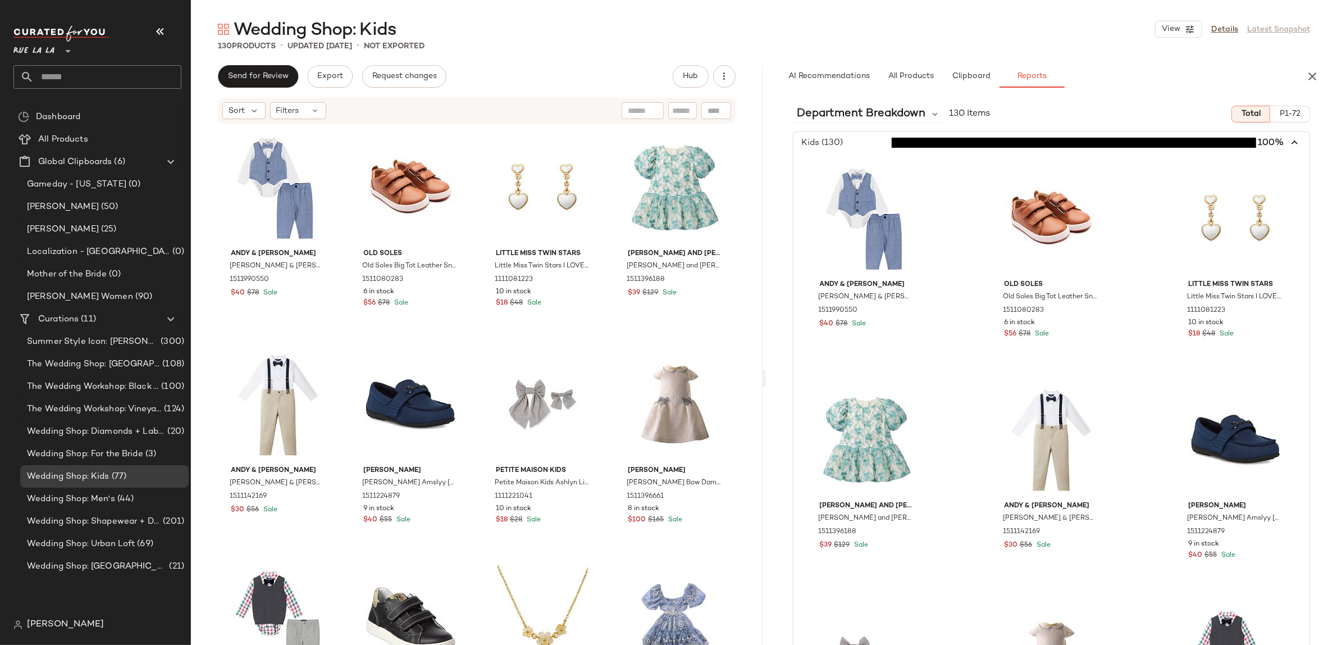
click at [827, 122] on div "department Breakdown 130 Items Total P1-72 Kids (130) 100% [PERSON_NAME] & [PER…" at bounding box center [1052, 394] width 572 height 595
click at [828, 109] on span "department Breakdown" at bounding box center [861, 114] width 129 height 17
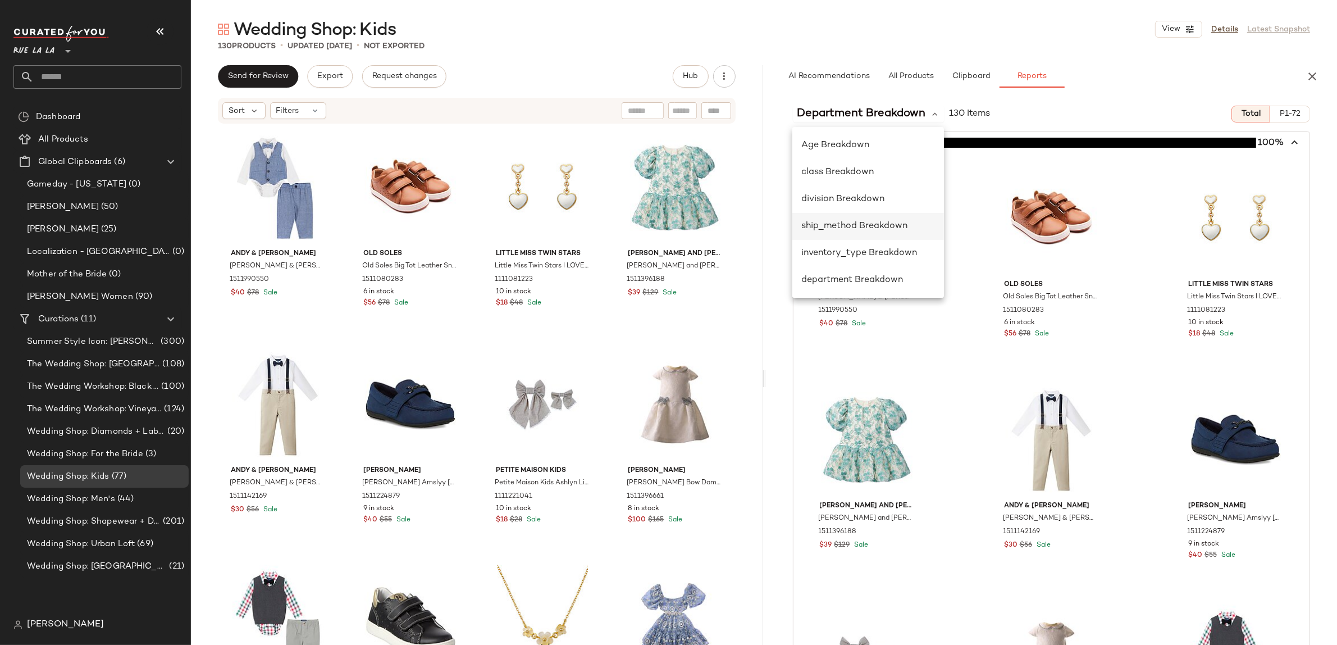
click at [821, 235] on div "ship_method Breakdown" at bounding box center [868, 226] width 152 height 27
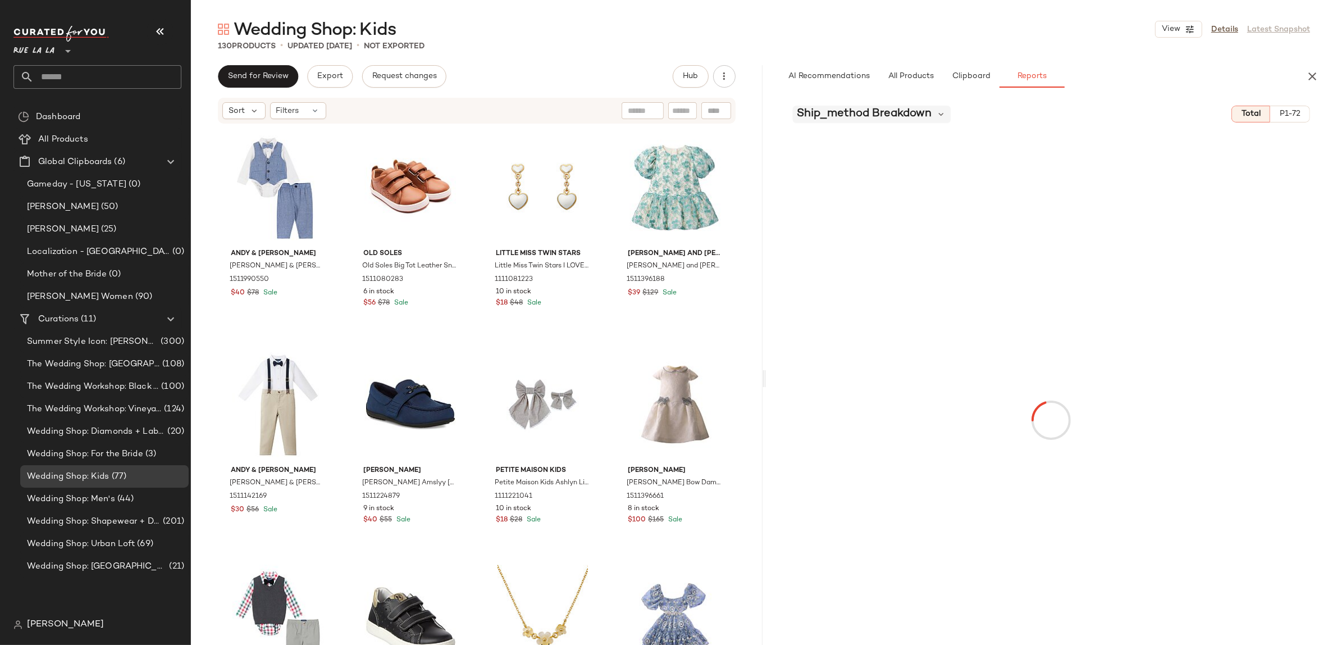
click at [821, 115] on span "ship_method Breakdown" at bounding box center [864, 114] width 135 height 17
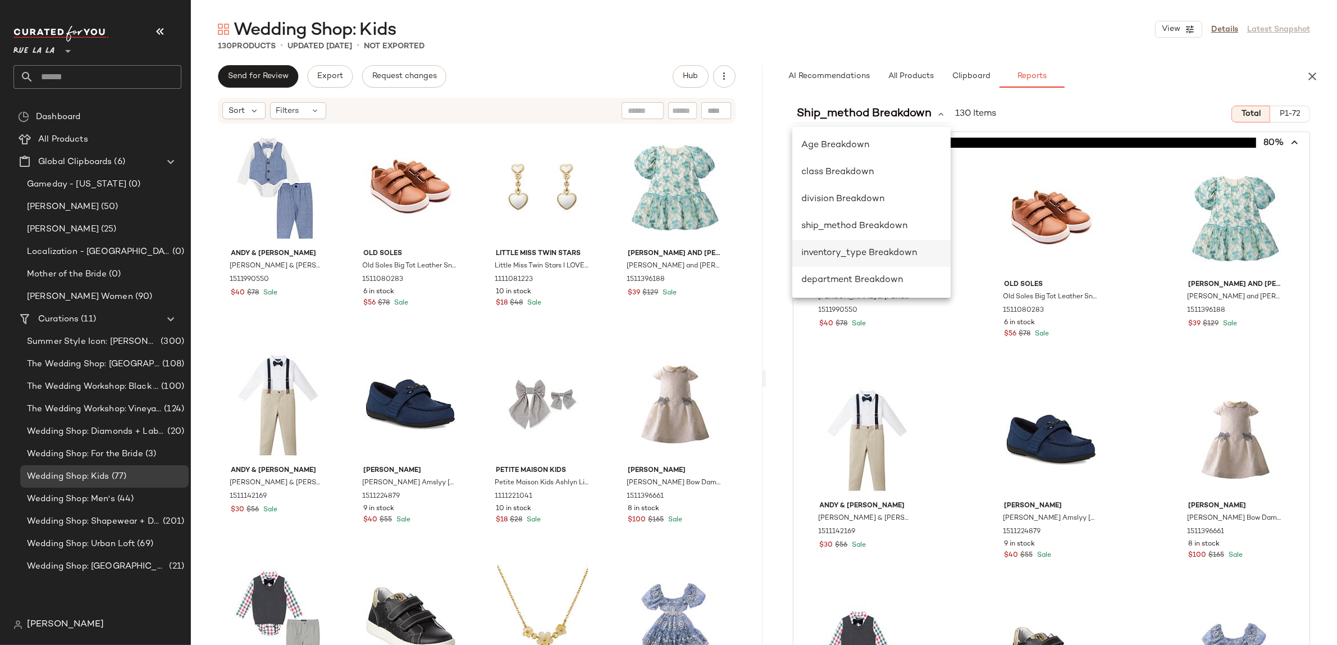
click at [833, 248] on span "inventory_type Breakdown" at bounding box center [859, 253] width 116 height 10
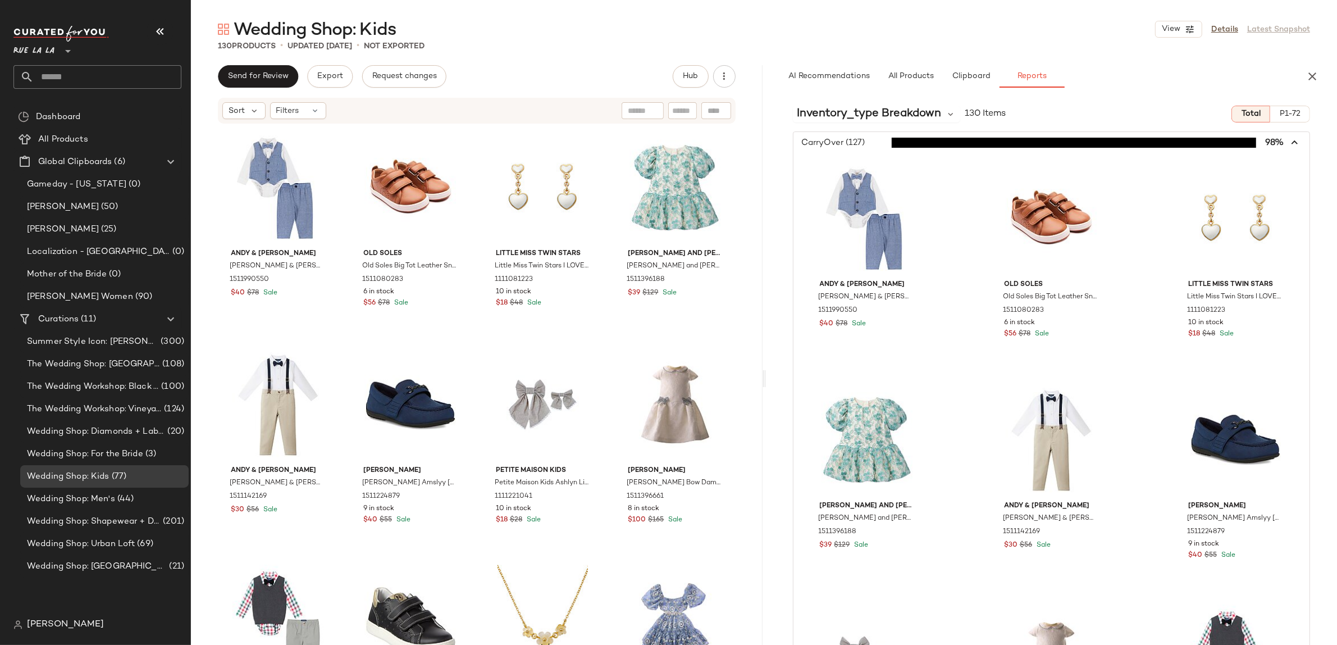
click at [835, 139] on span "button" at bounding box center [1051, 142] width 517 height 21
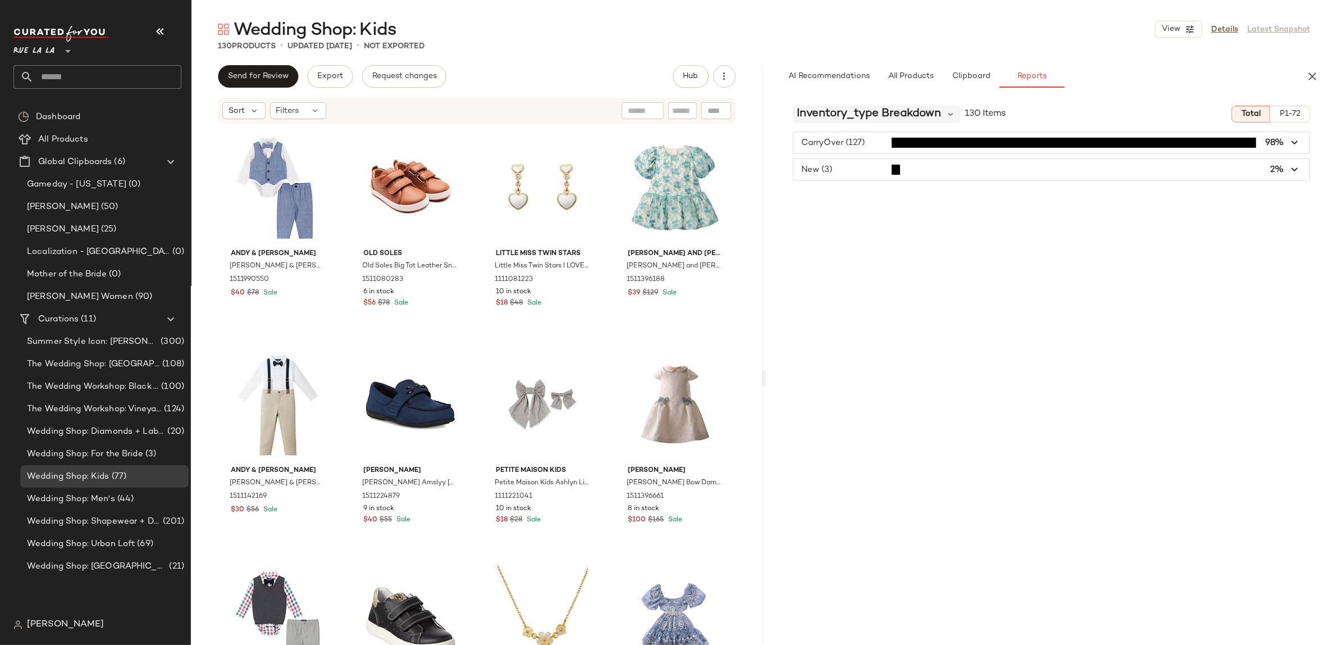
click at [832, 111] on span "inventory_type Breakdown" at bounding box center [869, 114] width 144 height 17
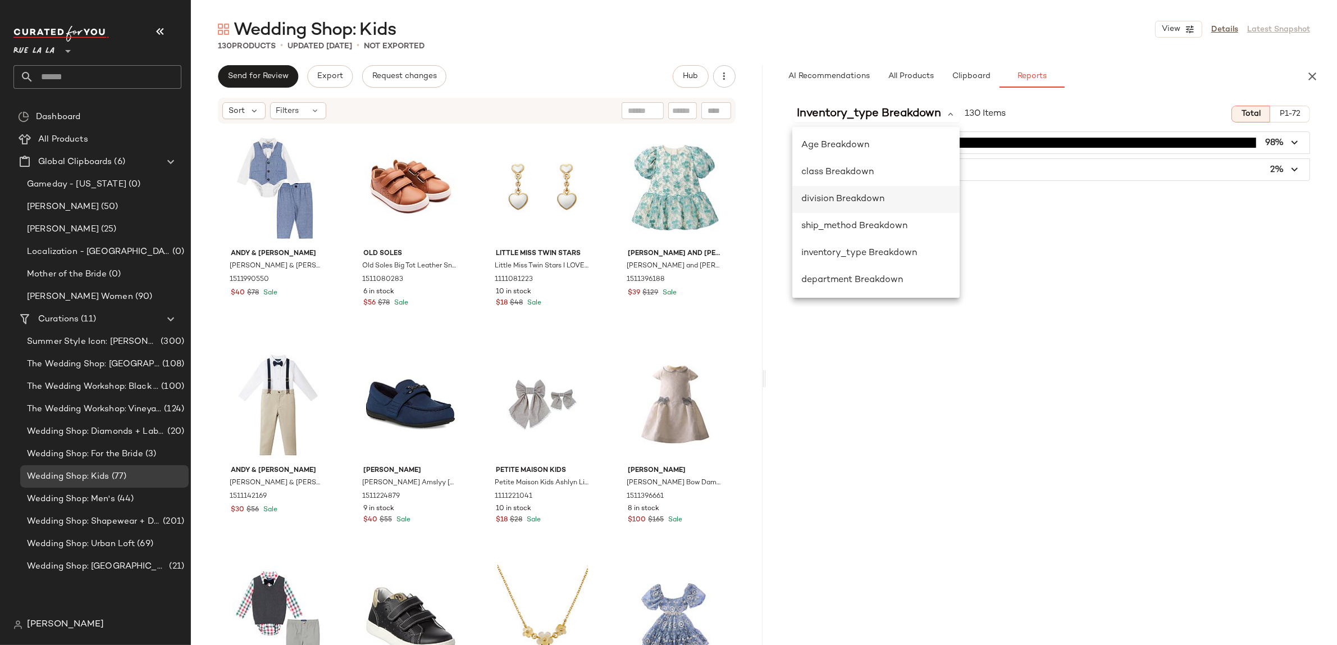
click at [847, 198] on span "division Breakdown" at bounding box center [842, 199] width 83 height 10
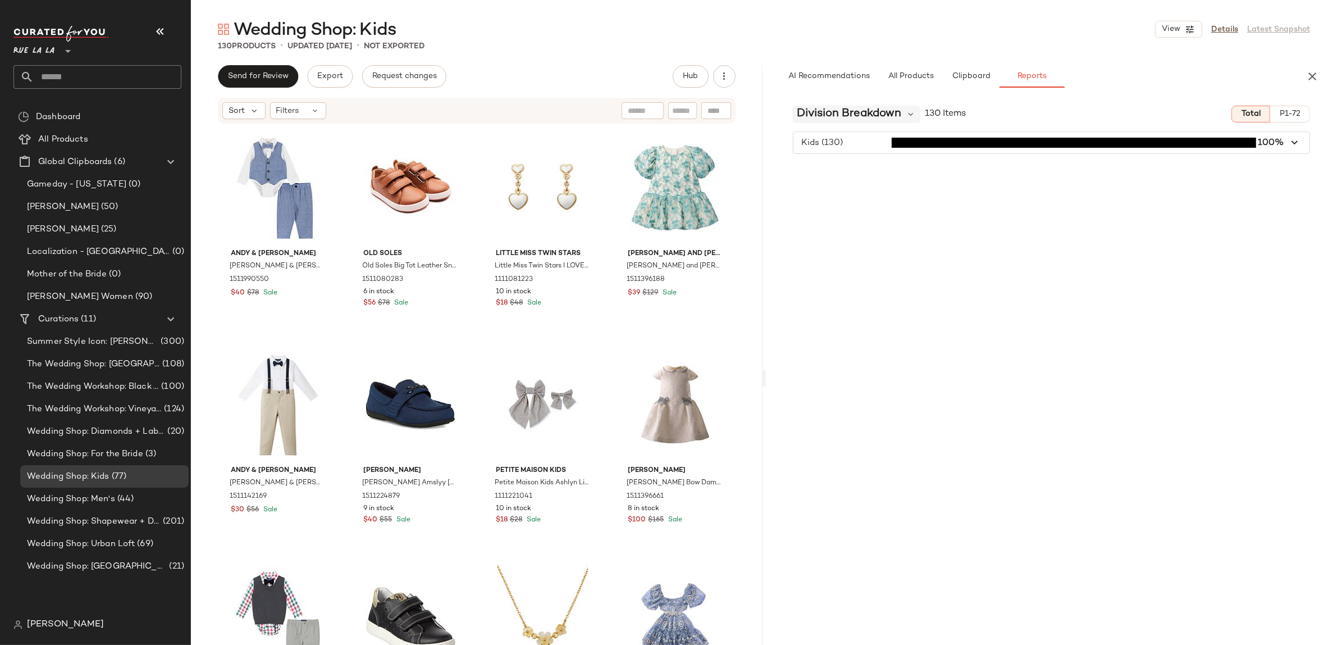
click at [825, 107] on span "division Breakdown" at bounding box center [849, 114] width 104 height 17
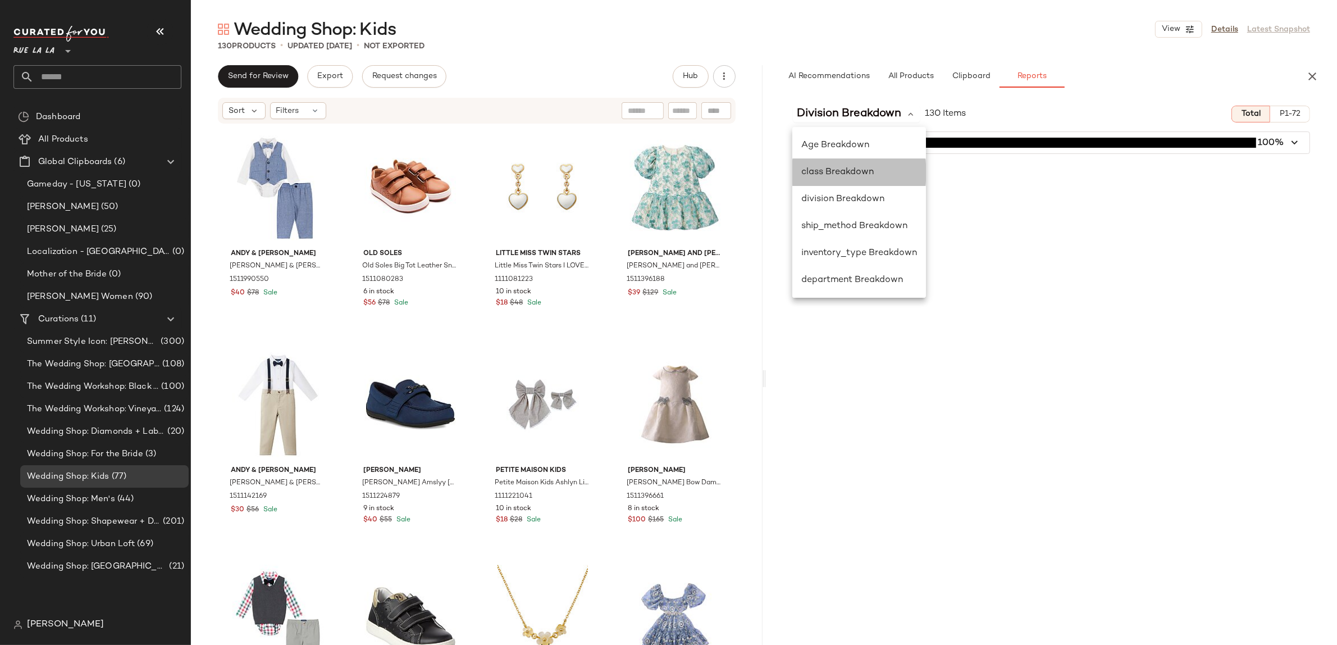
click at [844, 172] on span "class Breakdown" at bounding box center [837, 172] width 72 height 10
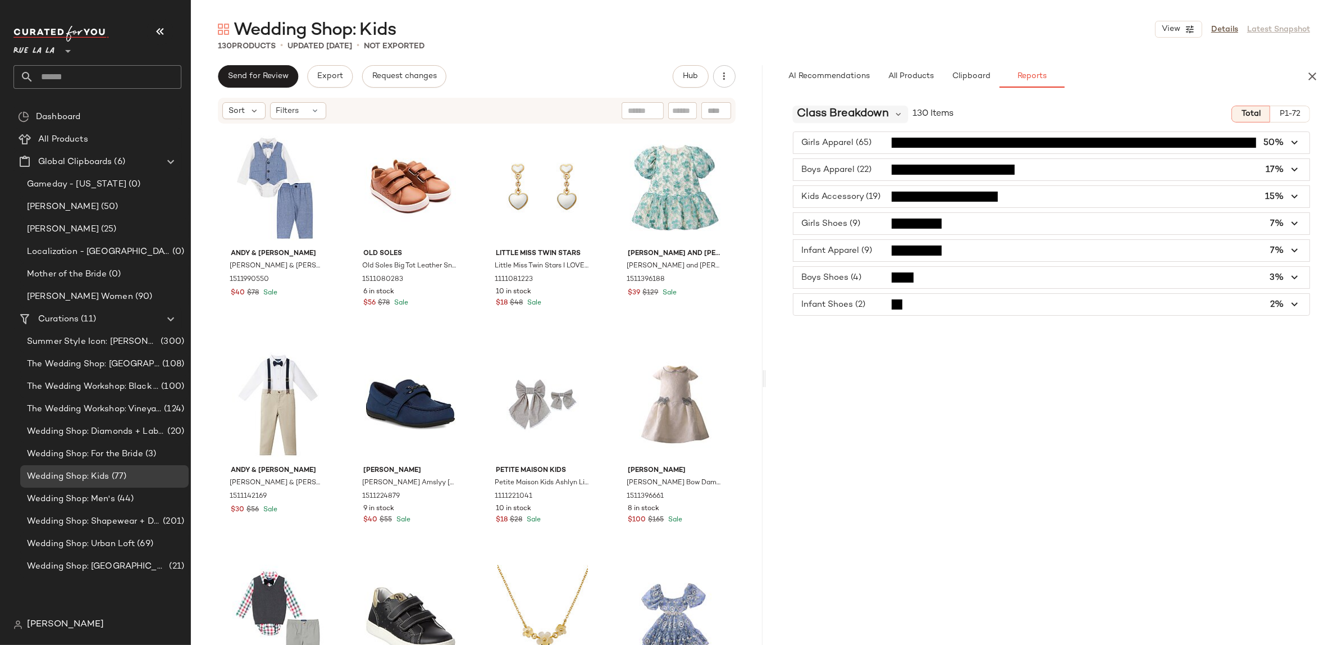
click at [828, 107] on span "class Breakdown" at bounding box center [843, 114] width 92 height 17
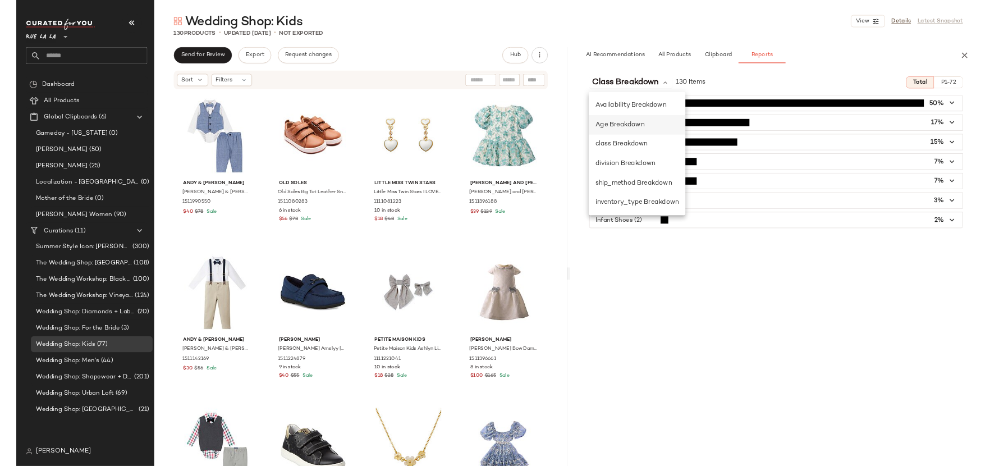
scroll to position [115, 0]
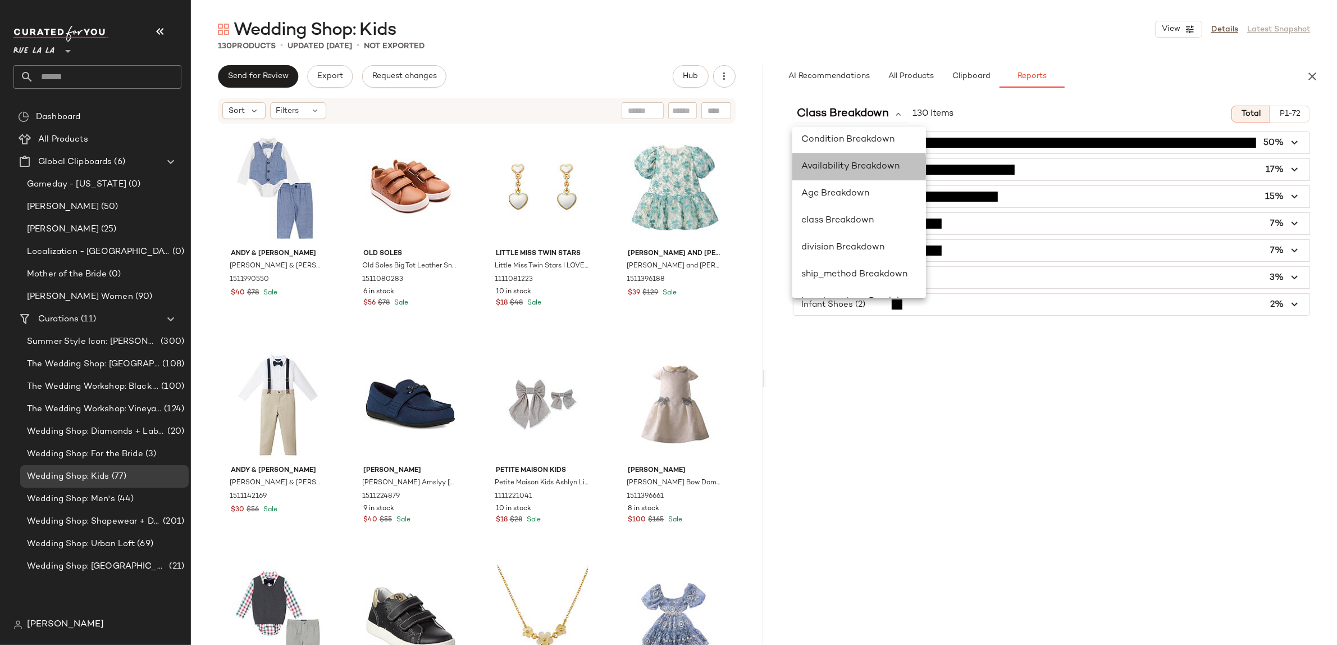
click at [827, 163] on span "Availability Breakdown" at bounding box center [850, 167] width 98 height 10
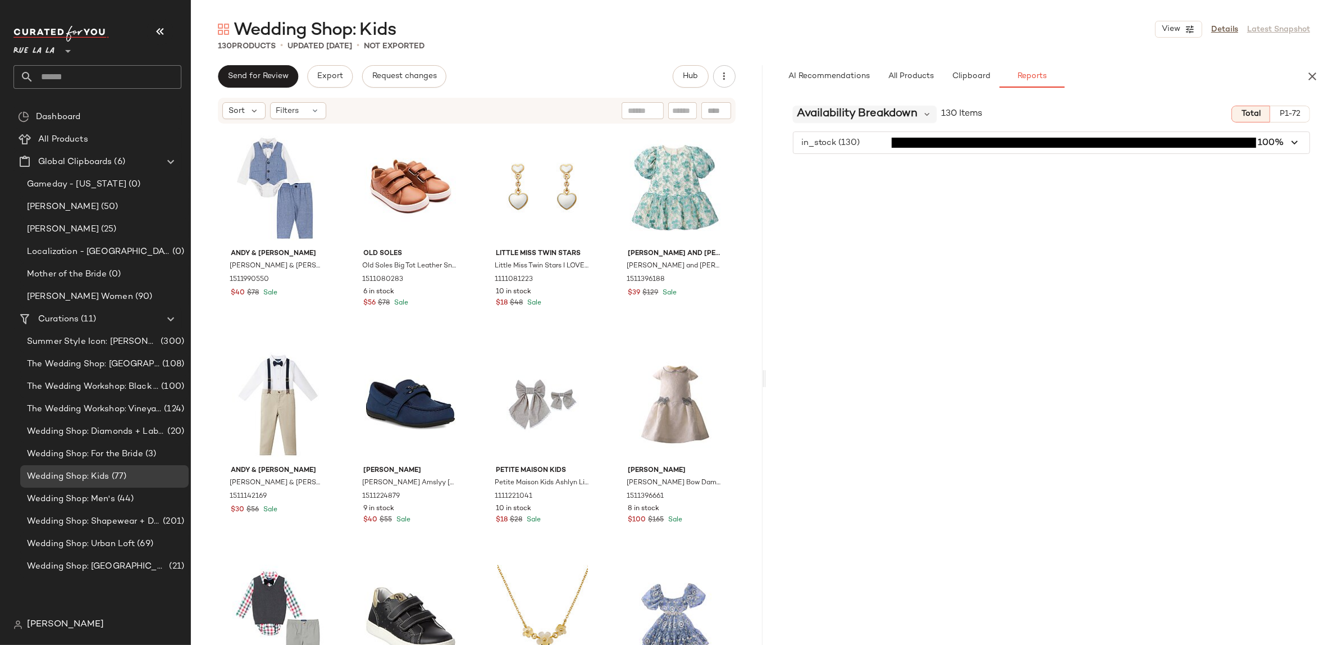
click at [828, 113] on span "Availability Breakdown" at bounding box center [857, 114] width 121 height 17
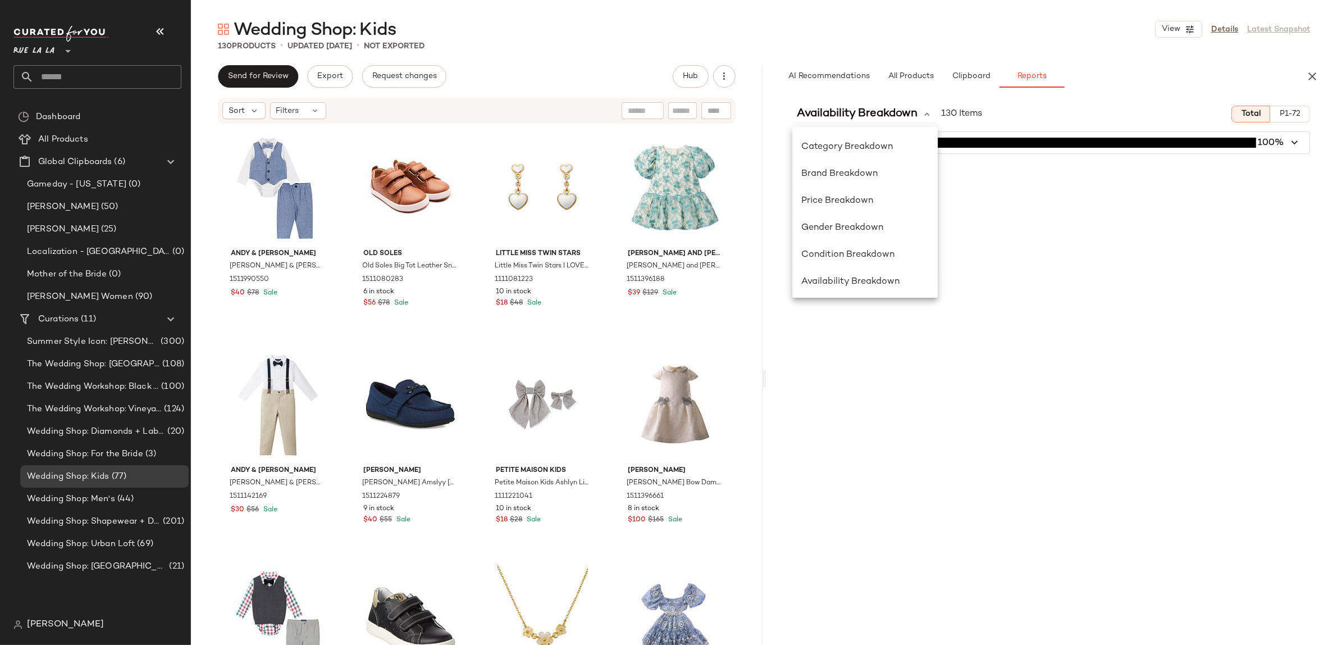
click at [757, 32] on div "Wedding Shop: Kids View Details Latest Snapshot" at bounding box center [764, 29] width 1146 height 22
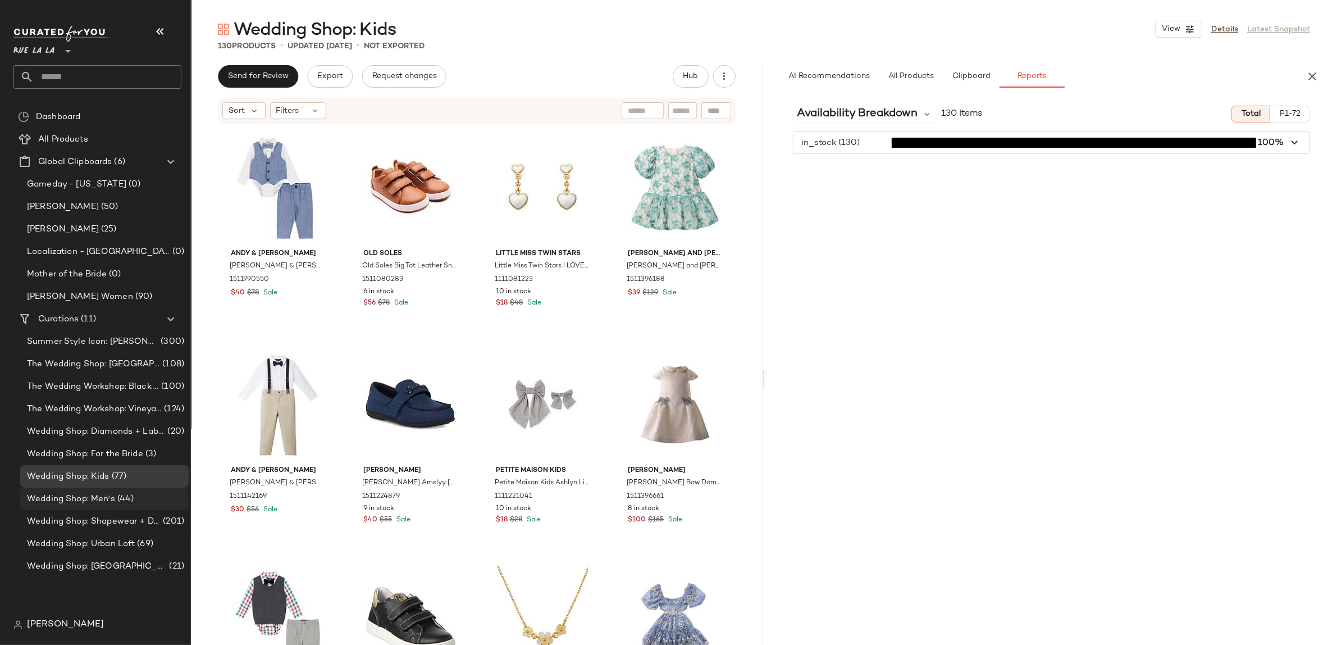
click at [121, 502] on span "(44)" at bounding box center [124, 498] width 19 height 13
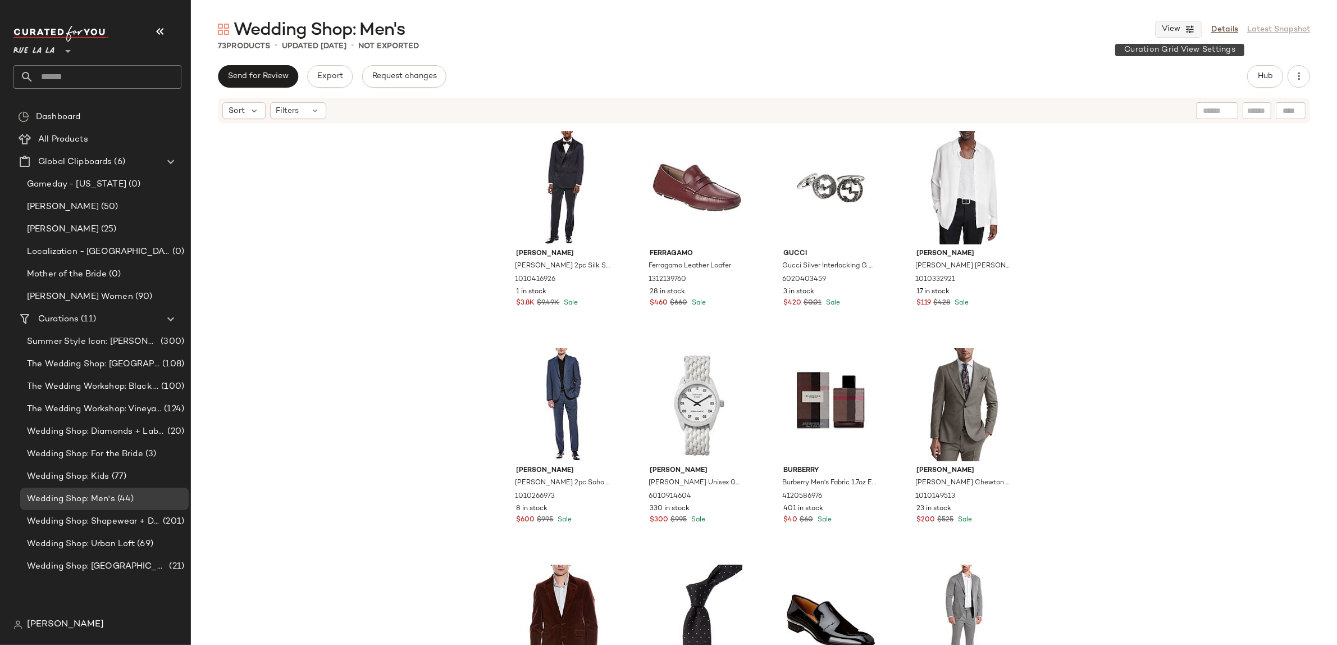
click at [1165, 27] on span "View" at bounding box center [1170, 29] width 19 height 9
click at [1107, 102] on label "Mobile (2 Grid)" at bounding box center [1116, 97] width 65 height 22
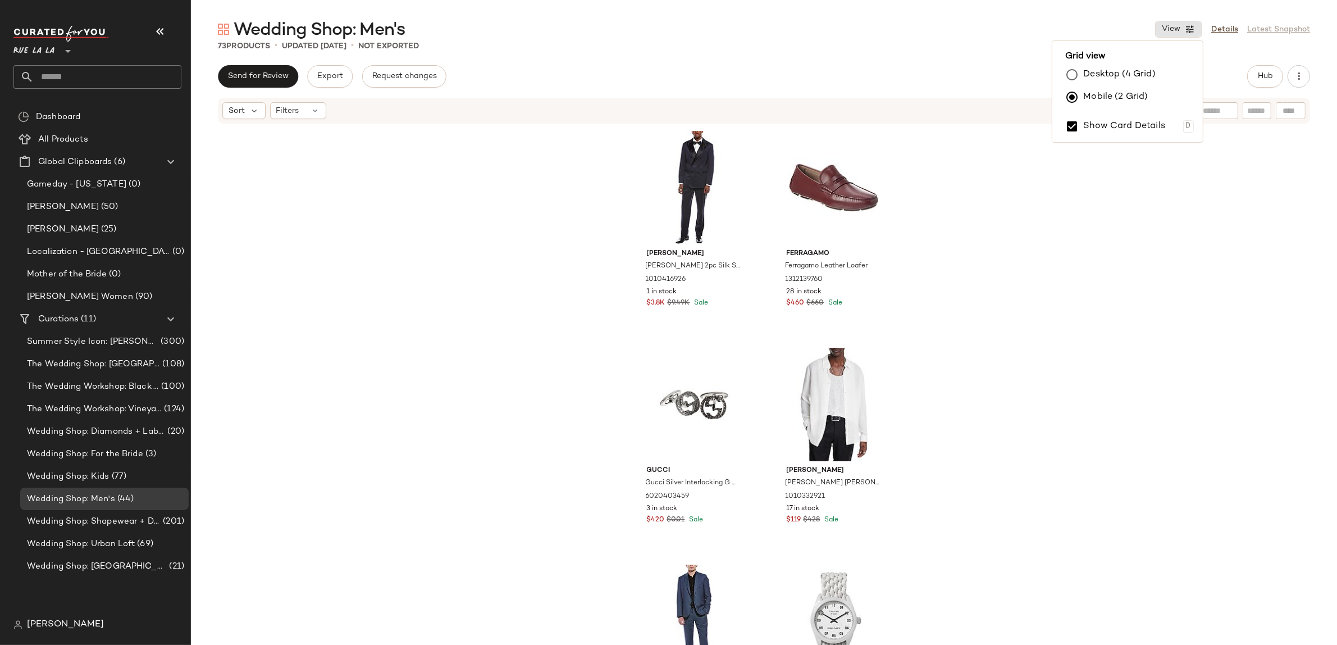
click at [849, 88] on div "Send for Review Export Request changes Hub Sort Filters [PERSON_NAME] [PERSON_N…" at bounding box center [764, 378] width 1146 height 627
click at [1299, 83] on button "button" at bounding box center [1299, 76] width 22 height 22
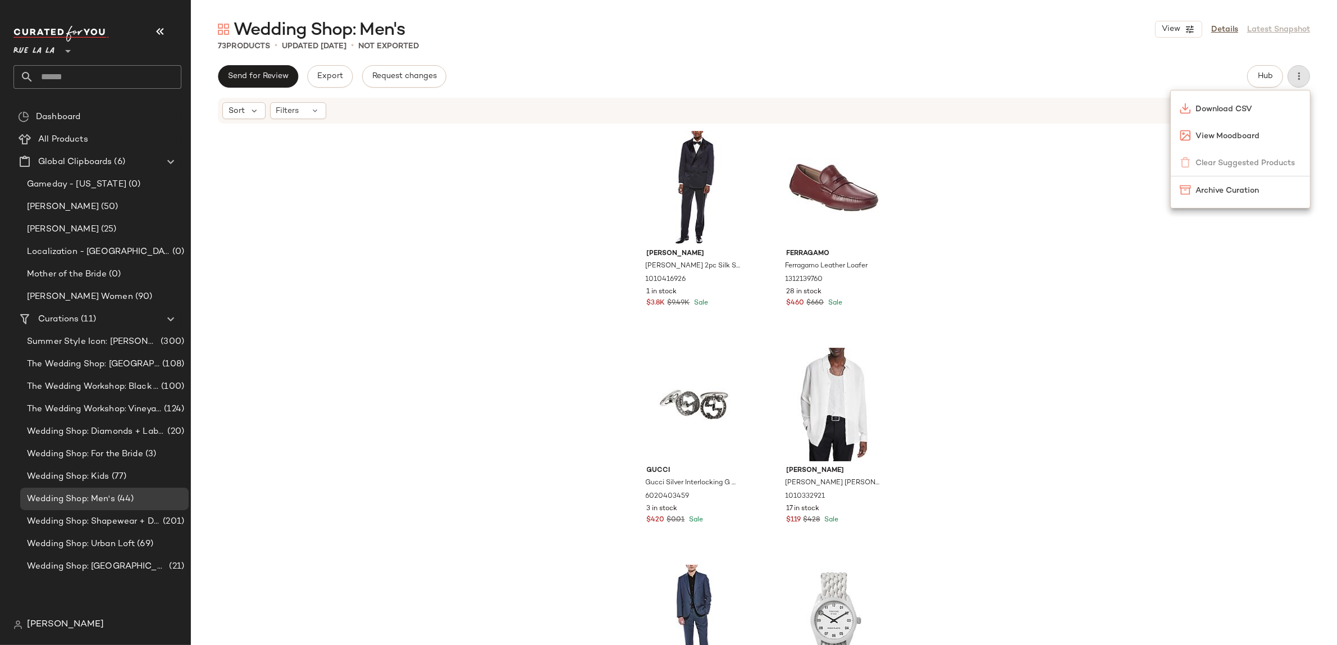
click at [1218, 63] on div "Wedding Shop: Men's View Details Latest Snapshot 73 Products • updated [DATE] •…" at bounding box center [764, 331] width 1146 height 627
click at [1253, 70] on button "Hub" at bounding box center [1265, 76] width 36 height 22
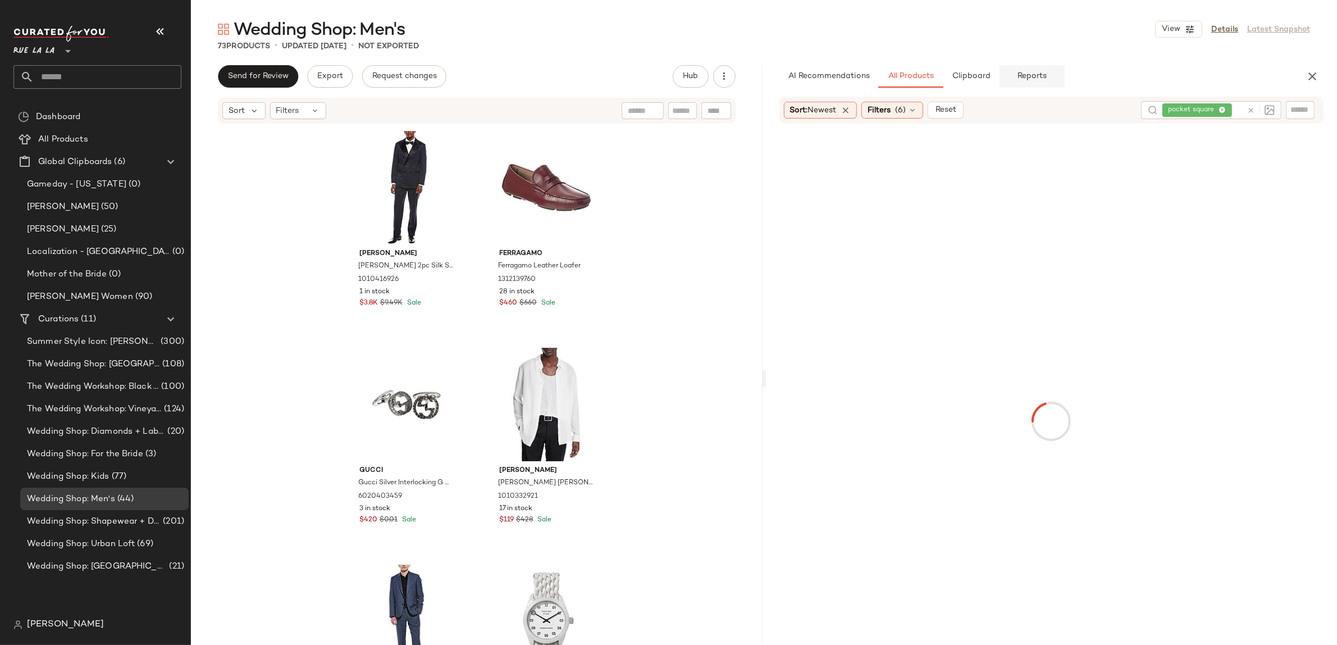
click at [1025, 74] on span "Reports" at bounding box center [1032, 76] width 30 height 9
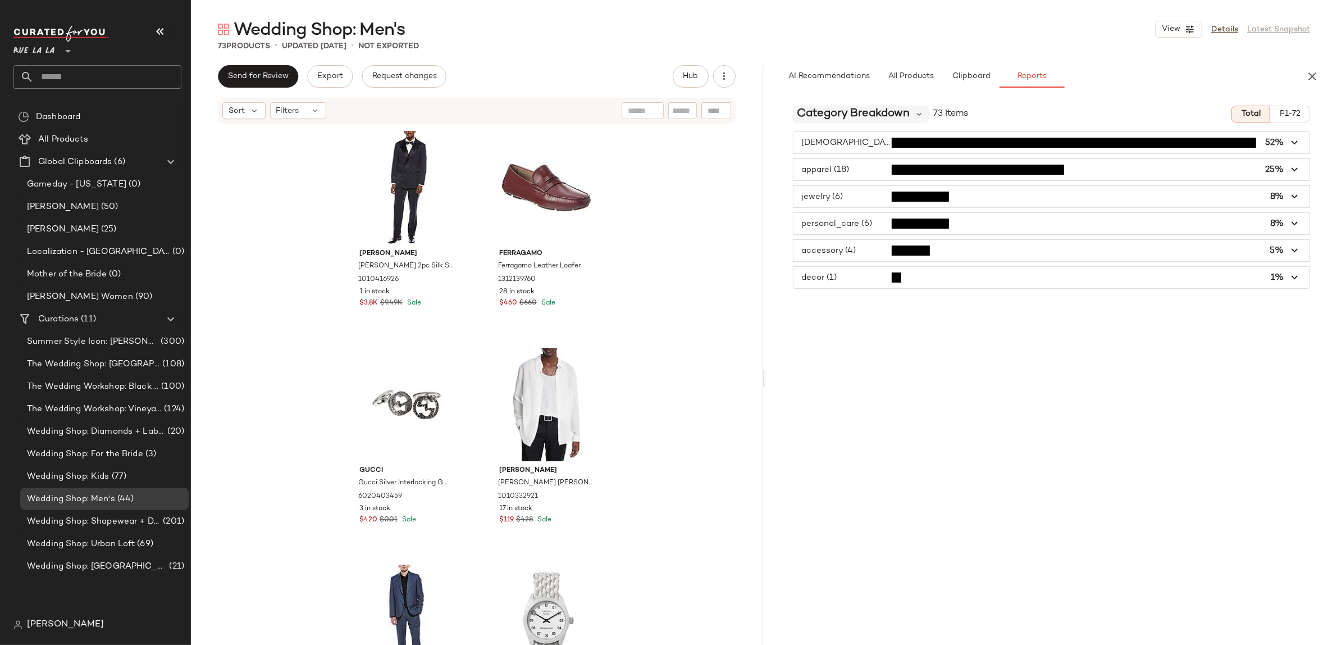
click at [881, 118] on span "Category Breakdown" at bounding box center [853, 114] width 113 height 17
click at [837, 175] on span "Brand Breakdown" at bounding box center [839, 174] width 76 height 10
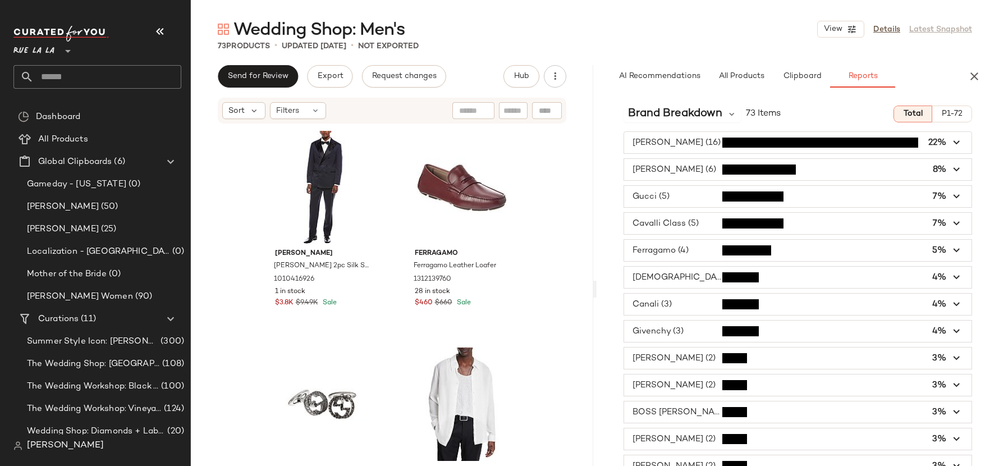
click at [41, 50] on span "Rue La La" at bounding box center [33, 48] width 41 height 20
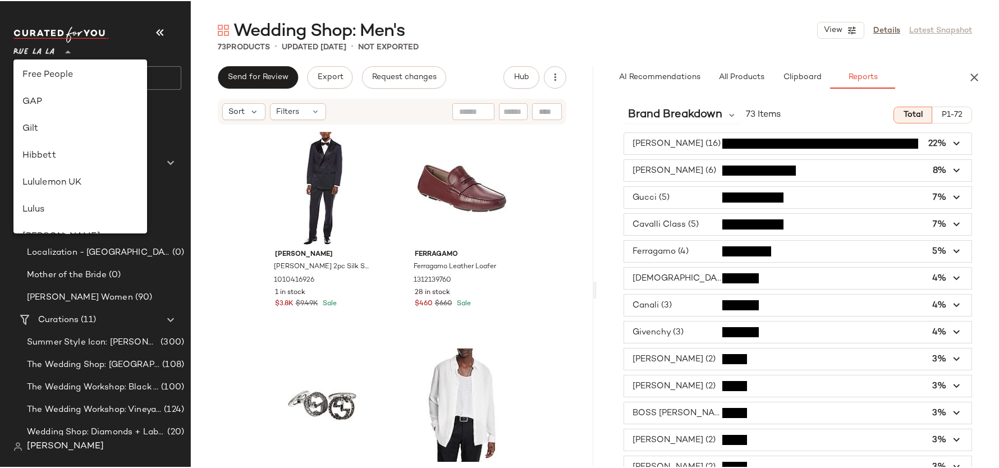
scroll to position [247, 0]
